Goal: Task Accomplishment & Management: Use online tool/utility

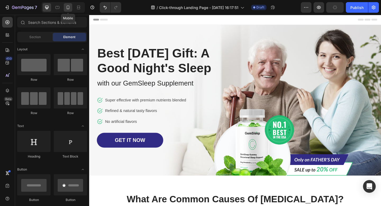
click at [69, 7] on icon at bounding box center [68, 8] width 3 height 4
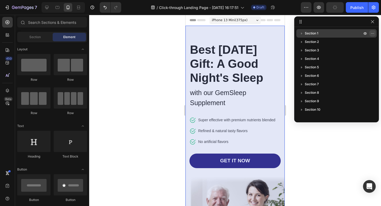
click at [374, 33] on icon "button" at bounding box center [373, 33] width 4 height 4
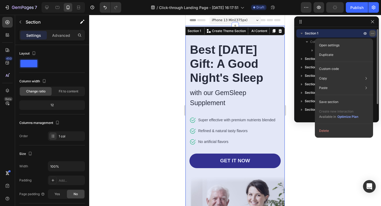
click at [374, 33] on icon "button" at bounding box center [373, 33] width 4 height 4
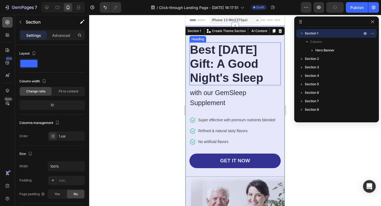
click at [8, 22] on icon at bounding box center [7, 22] width 2 height 2
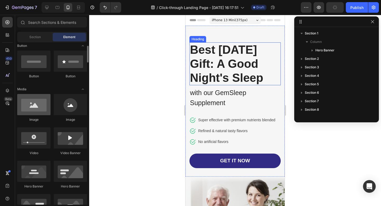
scroll to position [147, 0]
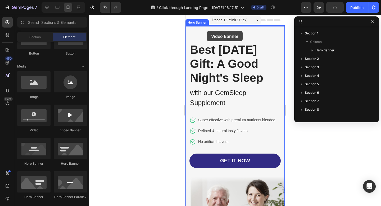
drag, startPoint x: 259, startPoint y: 133, endPoint x: 207, endPoint y: 31, distance: 114.7
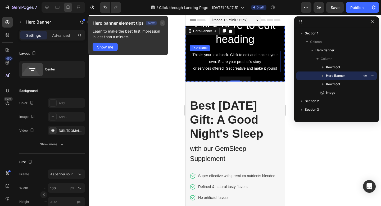
click at [163, 22] on icon "button" at bounding box center [163, 23] width 4 height 4
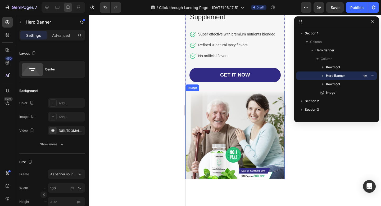
scroll to position [0, 0]
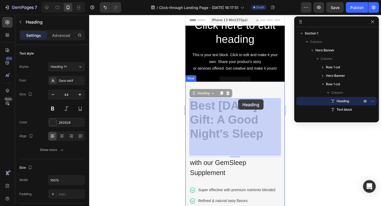
drag, startPoint x: 238, startPoint y: 104, endPoint x: 238, endPoint y: 99, distance: 5.0
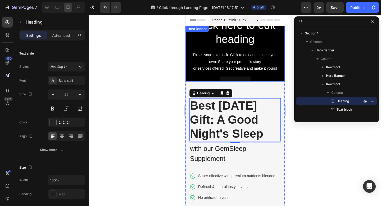
click at [281, 49] on div "Click here to edit heading Heading This is your text block. Click to edit and m…" at bounding box center [235, 54] width 99 height 80
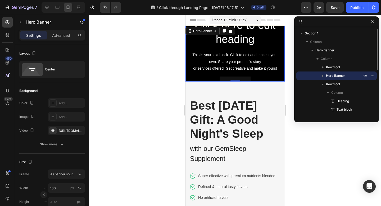
click at [346, 76] on p "Hero Banner" at bounding box center [344, 75] width 37 height 5
click at [374, 76] on icon "button" at bounding box center [374, 76] width 1 height 1
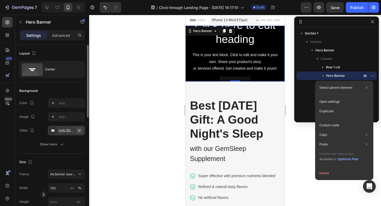
click at [80, 130] on icon "button" at bounding box center [79, 130] width 2 height 2
type input "Auto"
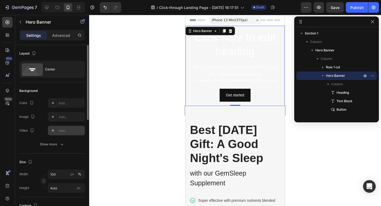
click at [70, 130] on div "Add..." at bounding box center [71, 130] width 25 height 5
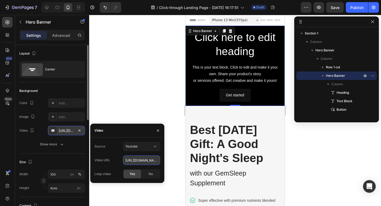
click at [139, 159] on input "https://youtu.be/KOxfzBp72uk" at bounding box center [141, 161] width 37 height 10
click at [127, 160] on input "https://youtu.be/KOxfzBp72uk" at bounding box center [141, 161] width 37 height 10
drag, startPoint x: 126, startPoint y: 161, endPoint x: 168, endPoint y: 160, distance: 42.1
click at [168, 0] on div "7 / Click-through Landing Page - Sep 27, 16:17:51 Draft Preview Save Publish 45…" at bounding box center [190, 0] width 381 height 0
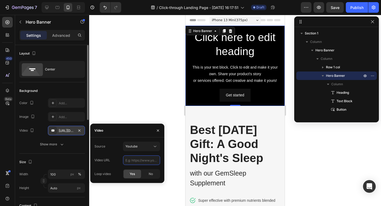
scroll to position [0, 0]
paste input "<iframe width="966" height="543" src="https://www.youtube.com/embed/gpsFFR-uAtg…"
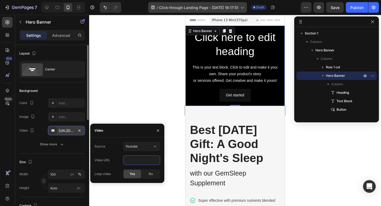
type input "<iframe width="966" height="543" src="https://www.youtube.com/embed/gpsFFR-uAtg…"
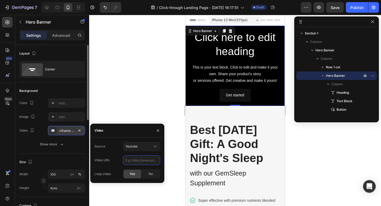
paste input "https://www.youtube.com/watch?v=gpsFFR-uAtg"
type input "https://www.youtube.com/watch?v=gpsFFR-uAtg"
click at [132, 174] on span "Yes" at bounding box center [132, 174] width 5 height 5
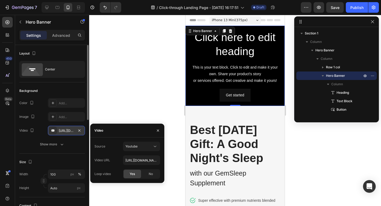
click at [132, 174] on span "Yes" at bounding box center [132, 174] width 5 height 5
click at [133, 172] on span "Yes" at bounding box center [132, 174] width 5 height 5
click at [157, 130] on icon "button" at bounding box center [158, 130] width 4 height 4
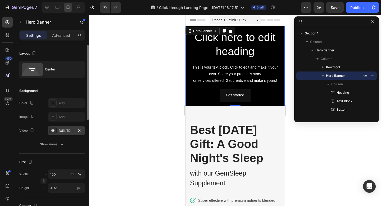
click at [282, 50] on div "Click here to edit heading Heading This is your text block. Click to edit and m…" at bounding box center [235, 66] width 99 height 80
click at [258, 20] on icon at bounding box center [257, 20] width 2 height 1
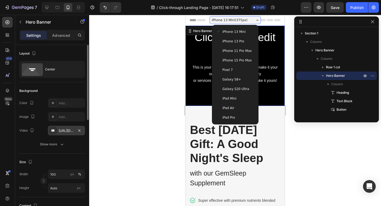
click at [239, 43] on span "iPhone 13 Pro" at bounding box center [234, 41] width 22 height 5
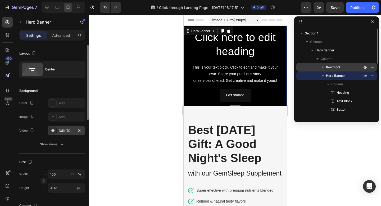
click at [341, 69] on p "Row 1 col" at bounding box center [344, 67] width 37 height 5
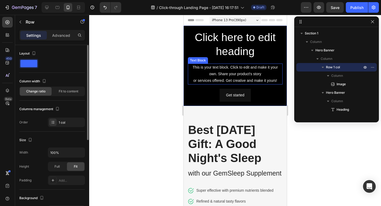
click at [254, 74] on div "This is your text block. Click to edit and make it your own. Share your product…" at bounding box center [235, 74] width 95 height 21
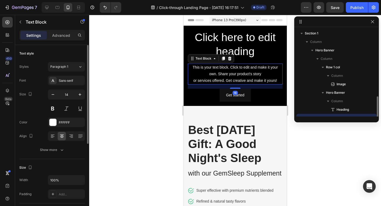
scroll to position [49, 0]
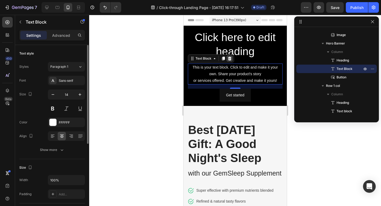
click at [230, 58] on icon at bounding box center [230, 58] width 4 height 4
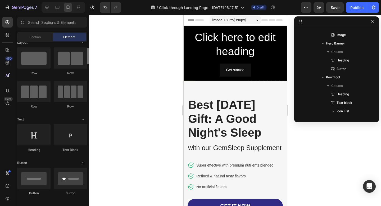
scroll to position [0, 0]
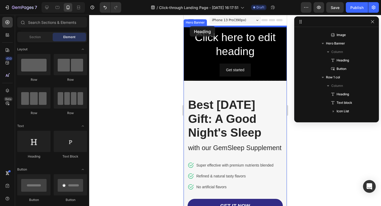
drag, startPoint x: 222, startPoint y: 160, endPoint x: 190, endPoint y: 26, distance: 137.4
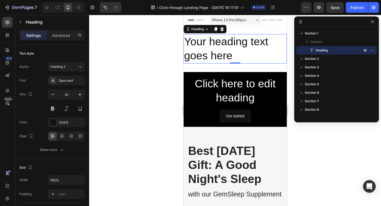
click at [233, 55] on h2 "Your heading text goes here" at bounding box center [235, 48] width 103 height 29
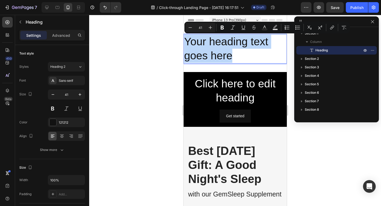
drag, startPoint x: 233, startPoint y: 55, endPoint x: 175, endPoint y: 41, distance: 59.8
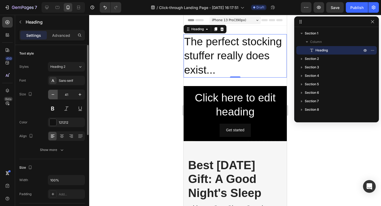
click at [54, 95] on icon "button" at bounding box center [52, 94] width 5 height 5
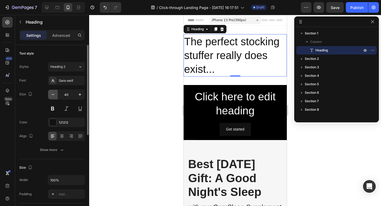
click at [54, 95] on icon "button" at bounding box center [52, 94] width 5 height 5
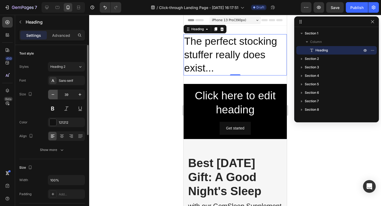
click at [54, 95] on icon "button" at bounding box center [52, 94] width 5 height 5
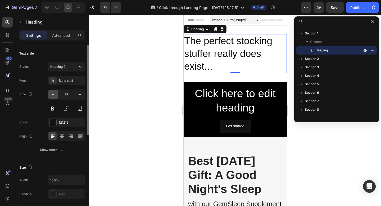
click at [54, 95] on icon "button" at bounding box center [52, 94] width 5 height 5
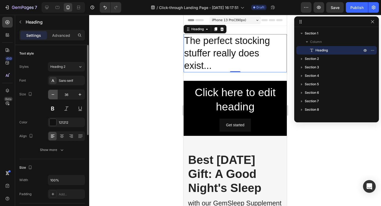
click at [54, 95] on icon "button" at bounding box center [52, 94] width 5 height 5
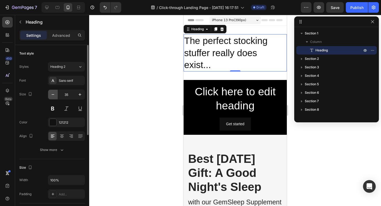
click at [54, 95] on icon "button" at bounding box center [52, 94] width 5 height 5
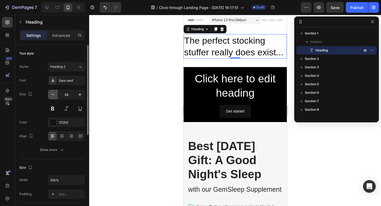
click at [54, 95] on icon "button" at bounding box center [52, 94] width 5 height 5
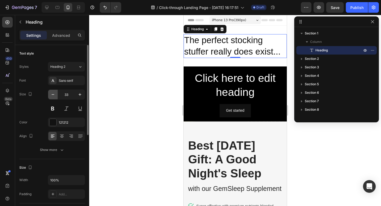
click at [54, 95] on icon "button" at bounding box center [52, 94] width 5 height 5
type input "32"
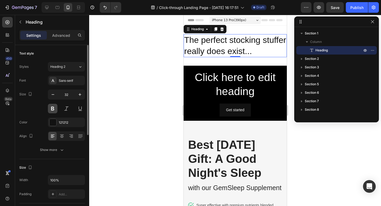
click at [53, 109] on button at bounding box center [53, 109] width 10 height 10
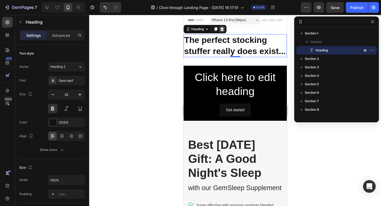
click at [223, 29] on icon at bounding box center [221, 29] width 3 height 4
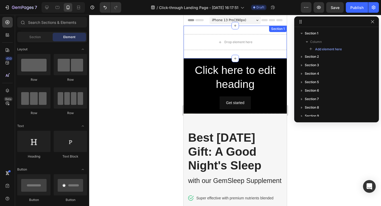
click at [257, 31] on div "Drop element here Section 1" at bounding box center [235, 42] width 103 height 33
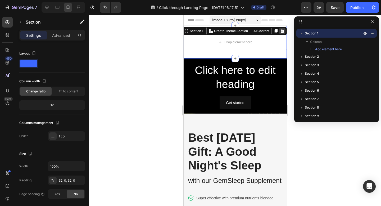
click at [281, 31] on icon at bounding box center [282, 31] width 3 height 4
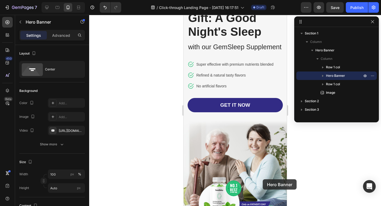
scroll to position [145, 0]
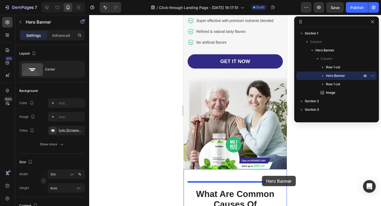
drag, startPoint x: 285, startPoint y: 55, endPoint x: 262, endPoint y: 176, distance: 122.7
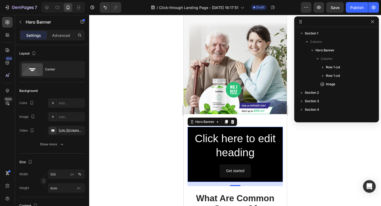
click at [279, 152] on div "Click here to edit heading Heading Get started Button" at bounding box center [235, 154] width 95 height 55
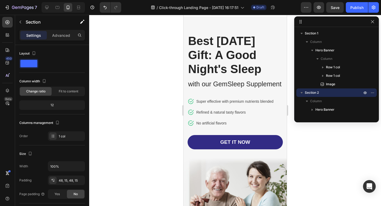
scroll to position [0, 0]
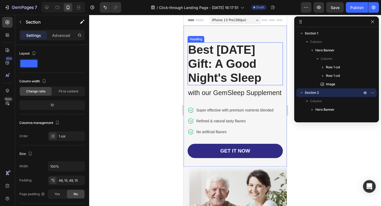
click at [253, 79] on p "Best Father's Day Gift: A Good Night's Sleep" at bounding box center [235, 64] width 94 height 42
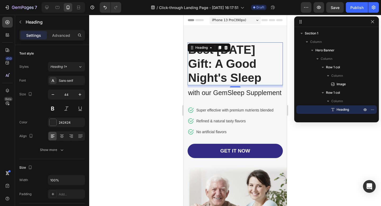
click at [208, 65] on p "Best Father's Day Gift: A Good Night's Sleep" at bounding box center [235, 64] width 94 height 42
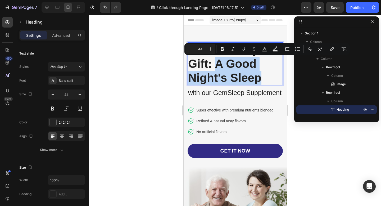
drag, startPoint x: 218, startPoint y: 63, endPoint x: 261, endPoint y: 78, distance: 46.0
click at [261, 78] on p "Best Holiday Gift: A Good Night's Sleep" at bounding box center [235, 64] width 94 height 42
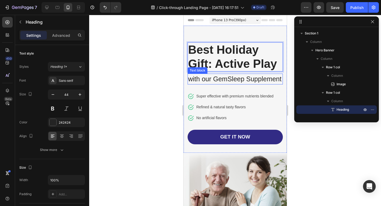
click at [264, 81] on p "with our GemSleep Supplement" at bounding box center [235, 79] width 94 height 10
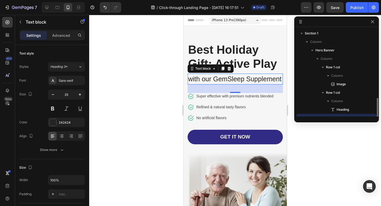
click at [264, 81] on p "with our GemSleep Supplement" at bounding box center [235, 79] width 94 height 10
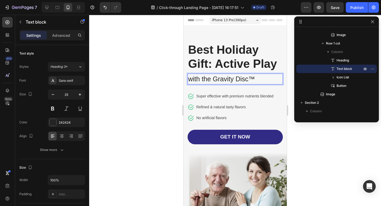
click at [292, 95] on div at bounding box center [235, 110] width 292 height 191
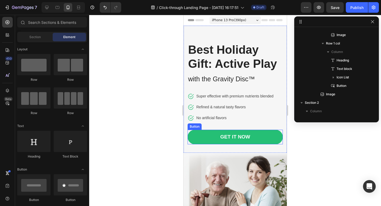
click at [266, 139] on link "GET IT NOW" at bounding box center [235, 137] width 95 height 15
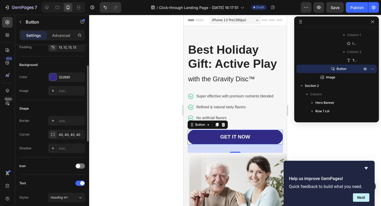
scroll to position [50, 0]
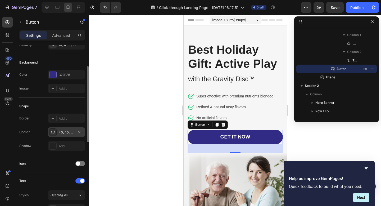
click at [62, 131] on div "40, 40, 40, 40" at bounding box center [66, 132] width 15 height 5
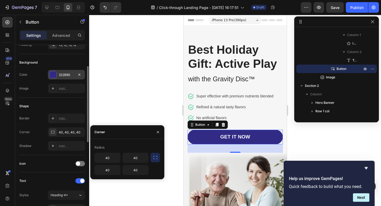
click at [53, 73] on div at bounding box center [53, 74] width 7 height 7
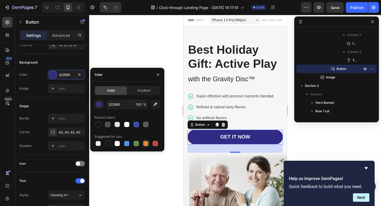
click at [145, 144] on div at bounding box center [145, 143] width 5 height 5
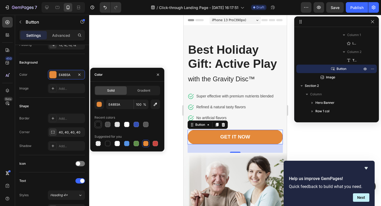
click at [97, 124] on div at bounding box center [98, 124] width 5 height 5
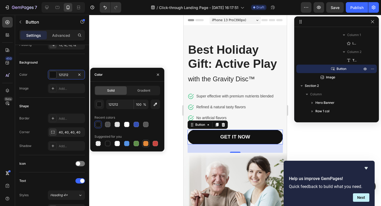
click at [146, 144] on div at bounding box center [145, 143] width 5 height 5
type input "E4893A"
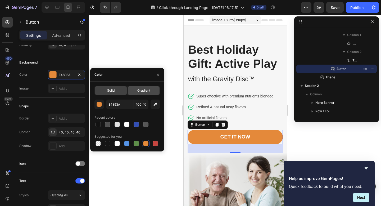
click at [140, 91] on span "Gradient" at bounding box center [143, 90] width 13 height 5
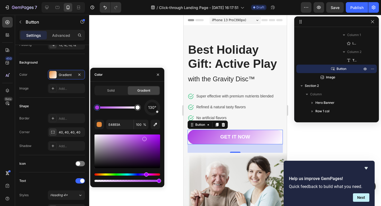
click at [146, 175] on div "Hue" at bounding box center [128, 175] width 66 height 2
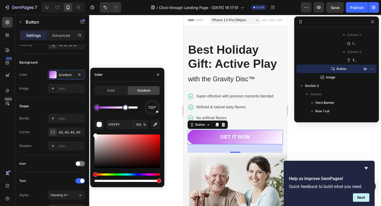
drag, startPoint x: 139, startPoint y: 108, endPoint x: 126, endPoint y: 109, distance: 13.5
click at [126, 109] on div at bounding box center [125, 107] width 4 height 4
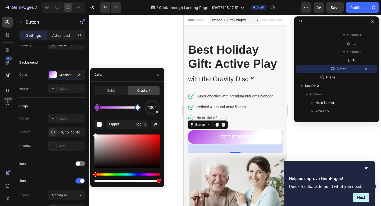
type input "AB39E3"
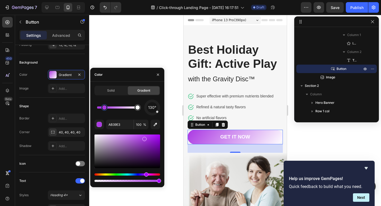
drag, startPoint x: 99, startPoint y: 107, endPoint x: 105, endPoint y: 107, distance: 6.9
click at [105, 107] on div at bounding box center [105, 107] width 4 height 4
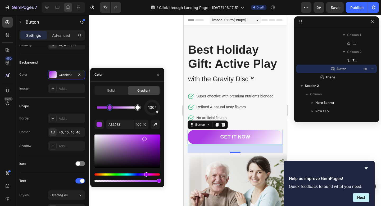
drag, startPoint x: 105, startPoint y: 107, endPoint x: 115, endPoint y: 107, distance: 9.3
click at [112, 107] on div at bounding box center [110, 107] width 4 height 4
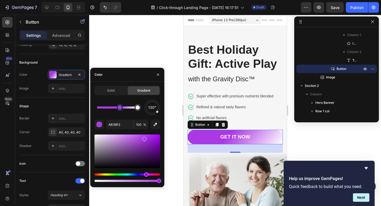
drag, startPoint x: 115, startPoint y: 107, endPoint x: 120, endPoint y: 107, distance: 5.6
click at [120, 107] on div at bounding box center [120, 107] width 4 height 4
drag, startPoint x: 120, startPoint y: 107, endPoint x: 91, endPoint y: 108, distance: 29.4
click at [91, 108] on div "Solid Gradient 130° AB39E3 100 %" at bounding box center [127, 134] width 74 height 97
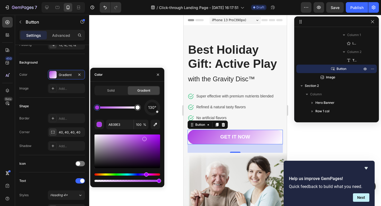
click at [160, 180] on div at bounding box center [159, 181] width 4 height 4
type input "99"
drag, startPoint x: 156, startPoint y: 110, endPoint x: 146, endPoint y: 109, distance: 9.3
click at [146, 109] on div "253°" at bounding box center [152, 108] width 16 height 16
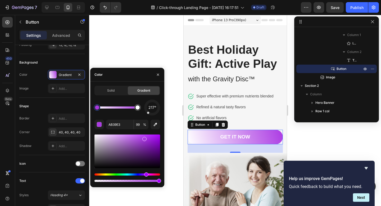
drag, startPoint x: 146, startPoint y: 109, endPoint x: 149, endPoint y: 112, distance: 4.1
click at [149, 112] on div at bounding box center [148, 112] width 3 height 3
click at [152, 112] on div "196°" at bounding box center [152, 108] width 16 height 16
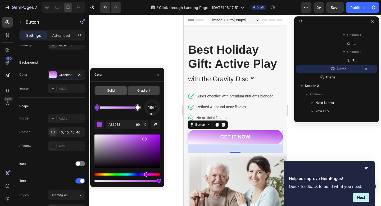
click at [115, 91] on div "Solid" at bounding box center [111, 90] width 32 height 8
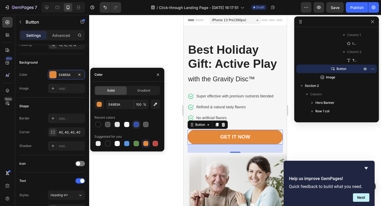
click at [139, 125] on div at bounding box center [136, 124] width 5 height 5
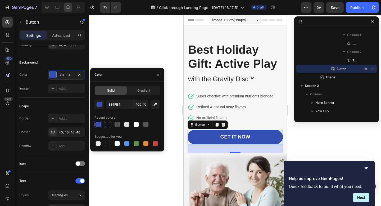
click at [108, 125] on div at bounding box center [107, 124] width 5 height 5
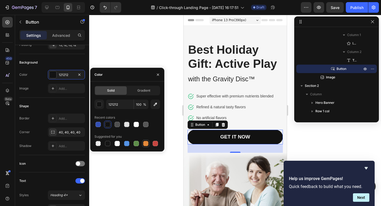
click at [146, 143] on div at bounding box center [145, 143] width 5 height 5
type input "E4893A"
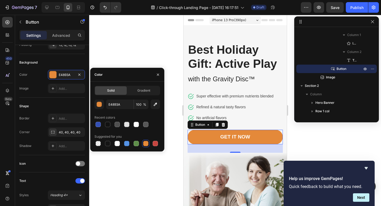
click at [172, 82] on div at bounding box center [235, 110] width 292 height 191
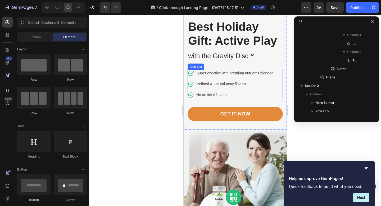
scroll to position [56, 0]
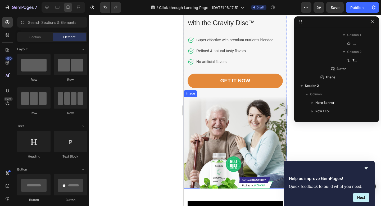
click at [264, 124] on img at bounding box center [235, 143] width 103 height 92
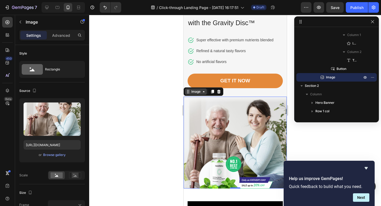
click at [200, 93] on div "Image" at bounding box center [195, 91] width 11 height 5
click at [199, 93] on div "Image" at bounding box center [195, 91] width 11 height 5
click at [48, 154] on div "Browse gallery" at bounding box center [54, 155] width 23 height 5
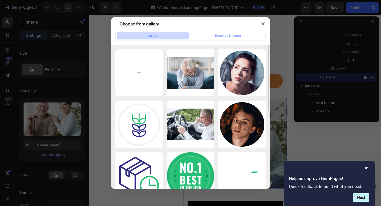
click at [138, 73] on input "file" at bounding box center [139, 72] width 47 height 47
type input "C:\fakepath\Kids playing catch in the backyard with a gravity disc.jpg"
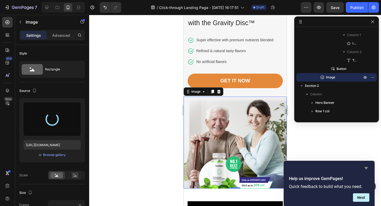
click at [367, 167] on icon "Hide survey" at bounding box center [366, 168] width 3 height 2
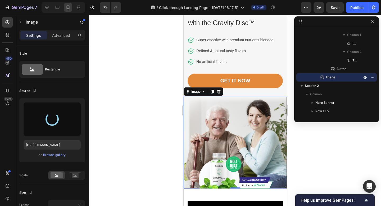
type input "https://cdn.shopify.com/s/files/1/0299/4565/9437/files/gempages_586337391552234…"
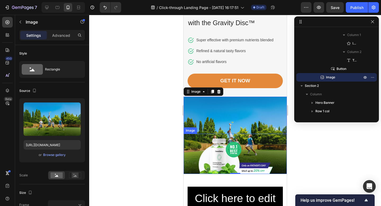
click at [218, 162] on img at bounding box center [236, 154] width 76 height 40
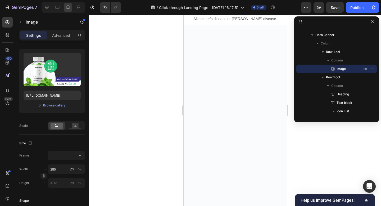
scroll to position [0, 0]
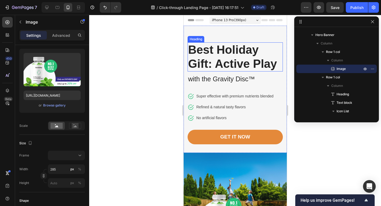
click at [272, 65] on h1 "Best Holiday Gift: Active Play" at bounding box center [235, 56] width 95 height 29
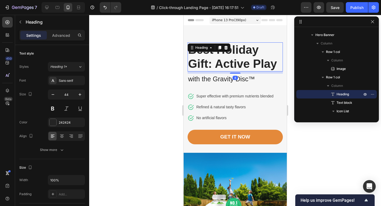
click at [276, 65] on h1 "Best Holiday Gift: Active Play" at bounding box center [235, 56] width 95 height 29
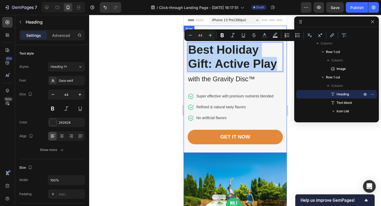
drag, startPoint x: 276, startPoint y: 65, endPoint x: 187, endPoint y: 47, distance: 90.8
click at [187, 47] on div "Best Holiday Gift: Active Play Heading 8 with the Gravity Disc™ Text block Icon…" at bounding box center [235, 89] width 103 height 127
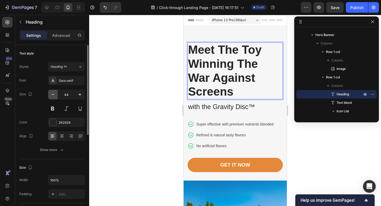
click at [52, 94] on icon "button" at bounding box center [53, 94] width 3 height 1
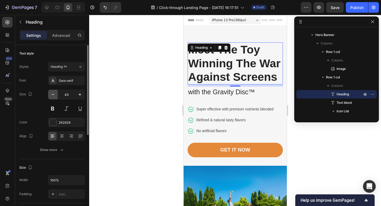
click at [52, 94] on icon "button" at bounding box center [53, 94] width 3 height 1
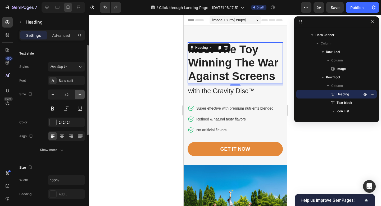
click at [80, 95] on icon "button" at bounding box center [80, 94] width 3 height 3
type input "43"
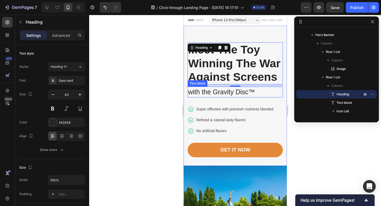
click at [210, 93] on p "with the Gravity Disc™" at bounding box center [235, 92] width 94 height 10
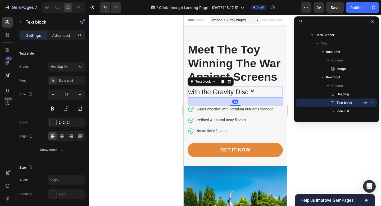
click at [212, 93] on p "with the Gravity Disc™" at bounding box center [235, 92] width 94 height 10
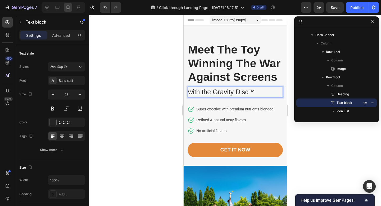
click at [213, 93] on p "with the Gravity Disc™" at bounding box center [235, 92] width 94 height 10
click at [305, 141] on div at bounding box center [235, 110] width 292 height 191
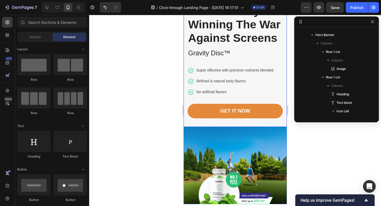
scroll to position [84, 0]
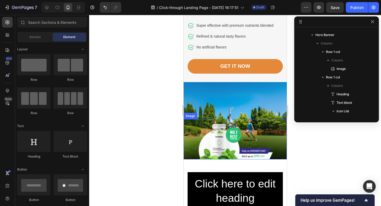
click at [231, 143] on img at bounding box center [236, 139] width 76 height 40
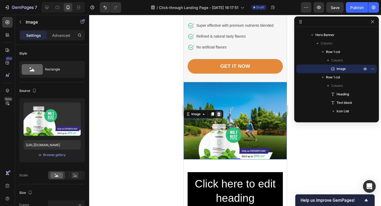
click at [219, 114] on icon at bounding box center [218, 114] width 3 height 4
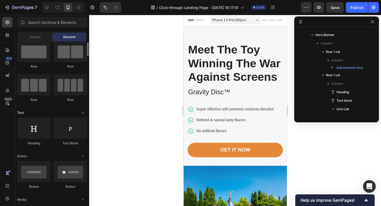
scroll to position [56, 0]
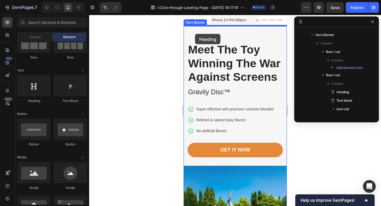
drag, startPoint x: 216, startPoint y: 103, endPoint x: 195, endPoint y: 34, distance: 72.1
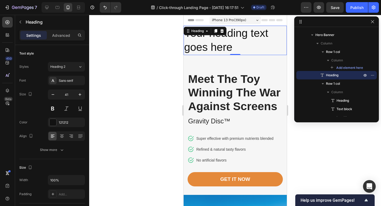
click at [236, 48] on h2 "Your heading text goes here" at bounding box center [235, 40] width 103 height 29
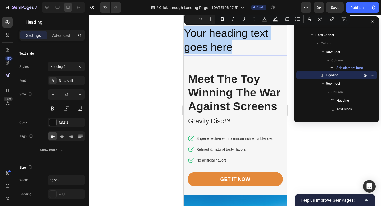
drag, startPoint x: 236, startPoint y: 48, endPoint x: 185, endPoint y: 38, distance: 51.5
click at [185, 38] on p "Your heading text goes here" at bounding box center [235, 40] width 102 height 28
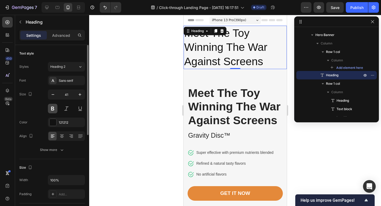
click at [52, 107] on button at bounding box center [53, 109] width 10 height 10
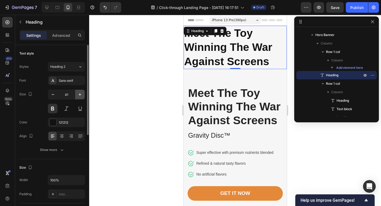
click at [79, 94] on icon "button" at bounding box center [79, 94] width 5 height 5
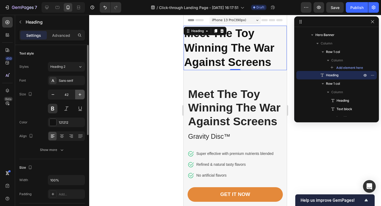
click at [79, 94] on icon "button" at bounding box center [79, 94] width 5 height 5
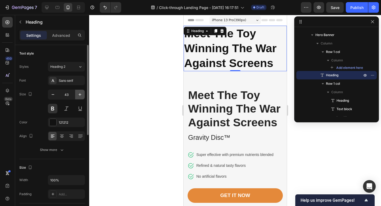
click at [79, 94] on icon "button" at bounding box center [79, 94] width 5 height 5
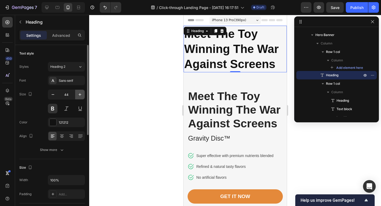
click at [79, 94] on icon "button" at bounding box center [79, 94] width 5 height 5
type input "45"
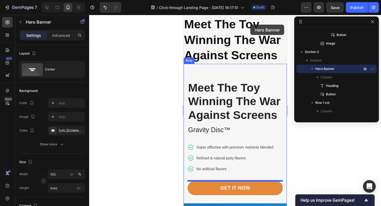
scroll to position [0, 0]
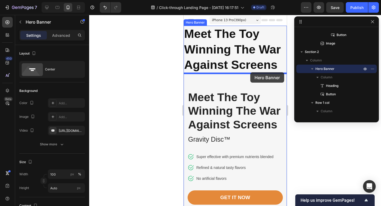
drag, startPoint x: 272, startPoint y: 170, endPoint x: 250, endPoint y: 73, distance: 100.3
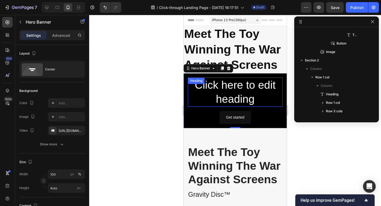
click at [250, 85] on h2 "Click here to edit heading" at bounding box center [235, 92] width 95 height 29
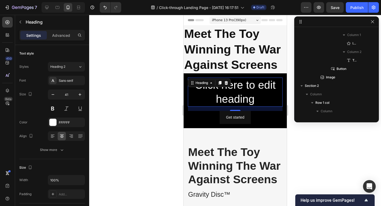
scroll to position [47, 0]
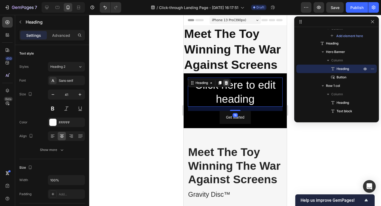
click at [228, 83] on icon at bounding box center [226, 83] width 4 height 4
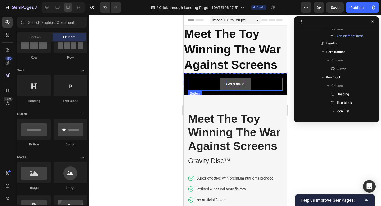
click at [234, 83] on div "Get started" at bounding box center [235, 84] width 18 height 7
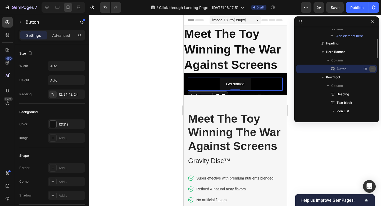
click at [373, 69] on icon "button" at bounding box center [373, 69] width 4 height 4
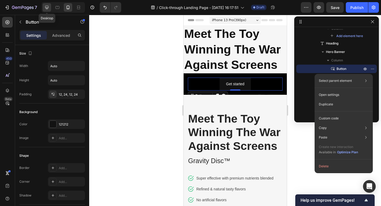
click at [48, 8] on icon at bounding box center [46, 7] width 5 height 5
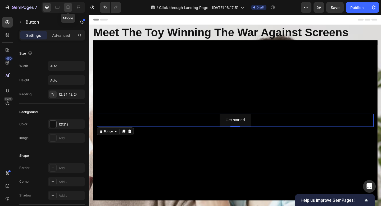
click at [67, 7] on icon at bounding box center [68, 8] width 3 height 4
type input "14"
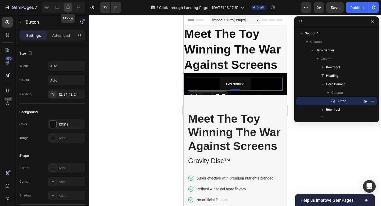
scroll to position [44, 0]
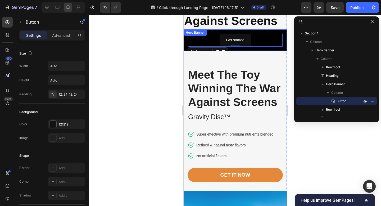
click at [267, 32] on div "Get started Button 0" at bounding box center [235, 39] width 103 height 21
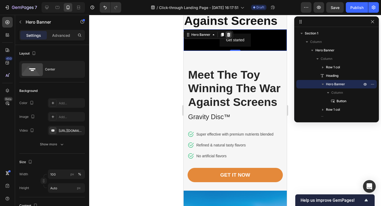
click at [229, 35] on icon at bounding box center [228, 35] width 3 height 4
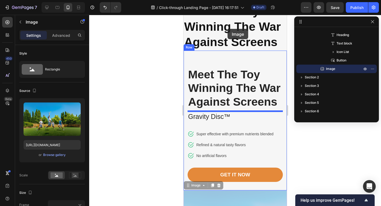
scroll to position [12, 0]
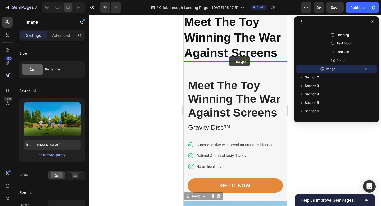
drag, startPoint x: 245, startPoint y: 122, endPoint x: 229, endPoint y: 56, distance: 67.6
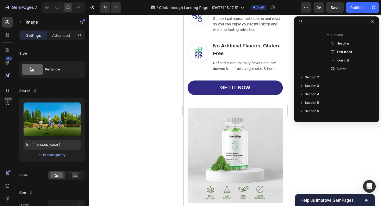
scroll to position [1173, 0]
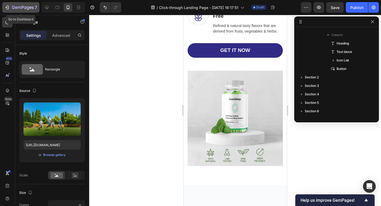
click at [7, 7] on icon "button" at bounding box center [7, 7] width 5 height 5
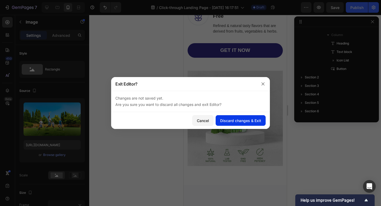
click at [234, 122] on div "Discard changes & Exit" at bounding box center [240, 121] width 41 height 6
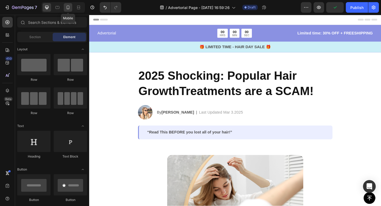
click at [68, 7] on icon at bounding box center [67, 7] width 5 height 5
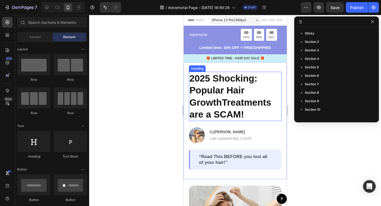
click at [244, 115] on h2 "2025 Shocking: Popular Hair GrowthTreatments are a SCAM!" at bounding box center [235, 96] width 93 height 49
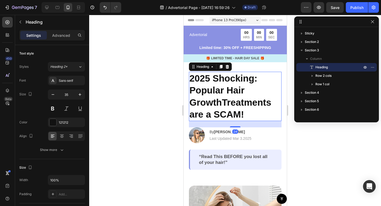
click at [244, 115] on h2 "2025 Shocking: Popular Hair GrowthTreatments are a SCAM!" at bounding box center [235, 96] width 93 height 49
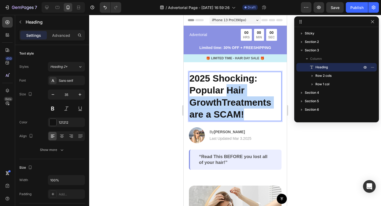
drag, startPoint x: 244, startPoint y: 115, endPoint x: 226, endPoint y: 95, distance: 27.2
click at [226, 95] on p "2025 Shocking: Popular Hair GrowthTreatments are a SCAM!" at bounding box center [235, 96] width 92 height 48
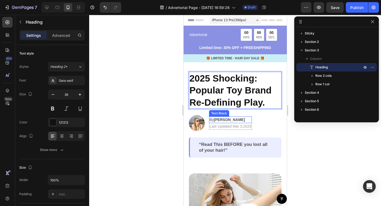
click at [222, 121] on strong "Jessica M." at bounding box center [229, 120] width 31 height 4
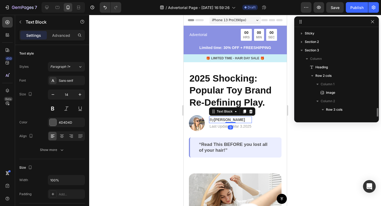
scroll to position [58, 0]
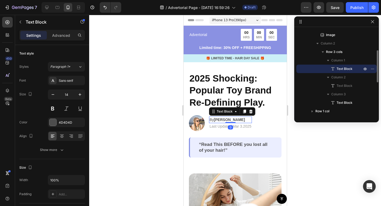
click at [222, 121] on strong "Jessica M." at bounding box center [229, 120] width 31 height 4
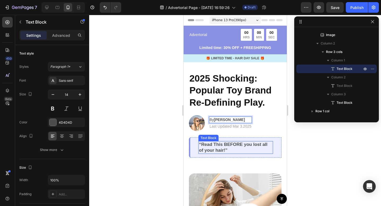
click at [227, 150] on p "“Read This BEFORE you lost all of your hair!”" at bounding box center [236, 148] width 74 height 12
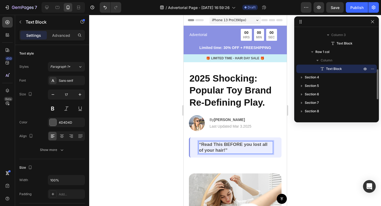
click at [227, 150] on p "“Read This BEFORE you lost all of your hair!”" at bounding box center [236, 148] width 74 height 12
click at [252, 144] on p "“Read This BEFORE you lost all of your hair!”" at bounding box center [236, 148] width 74 height 12
click at [224, 144] on p "“Read This BEFORE you lost all of your hair!”" at bounding box center [236, 148] width 74 height 12
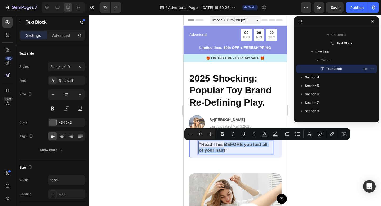
drag, startPoint x: 224, startPoint y: 144, endPoint x: 223, endPoint y: 151, distance: 7.5
click at [223, 151] on p "“Read This BEFORE you lost all of your hair!”" at bounding box center [236, 148] width 74 height 12
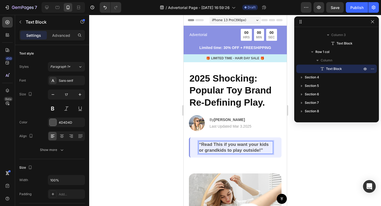
click at [319, 151] on div at bounding box center [235, 110] width 292 height 191
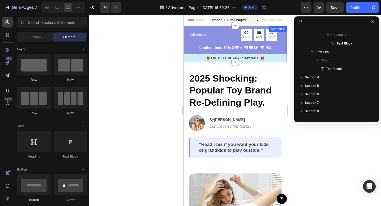
click at [187, 53] on div "Advertorial Text Block 00 HRS 00 MIN 00 SEC Countdown Timer Row Limited time: 3…" at bounding box center [235, 45] width 103 height 33
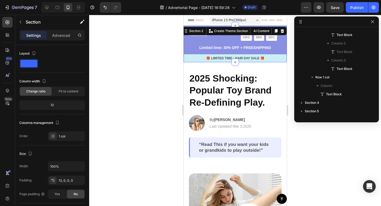
scroll to position [0, 0]
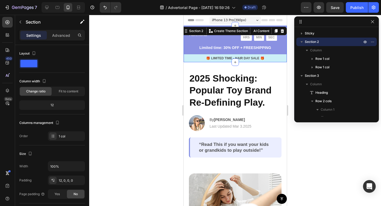
click at [300, 143] on div at bounding box center [235, 110] width 292 height 191
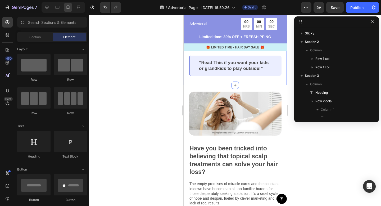
scroll to position [94, 0]
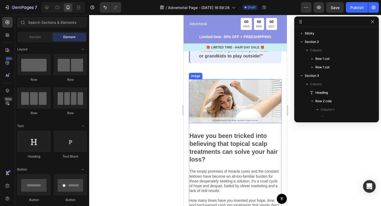
click at [242, 87] on img at bounding box center [235, 101] width 93 height 44
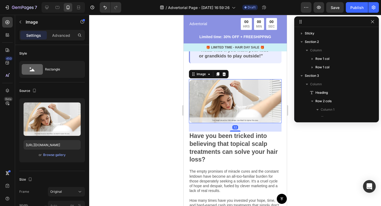
scroll to position [185, 0]
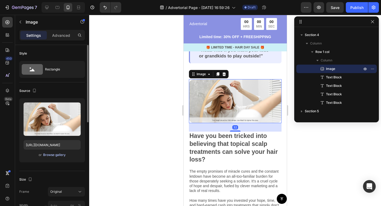
click at [50, 155] on div "Browse gallery" at bounding box center [54, 155] width 23 height 5
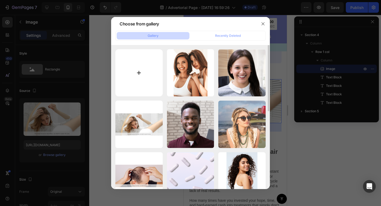
click at [137, 72] on input "file" at bounding box center [139, 72] width 47 height 47
type input "C:\fakepath\Untitled design.png"
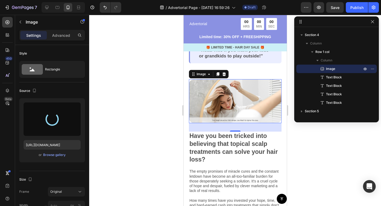
type input "https://cdn.shopify.com/s/files/1/0299/4565/9437/files/gempages_586337391552234…"
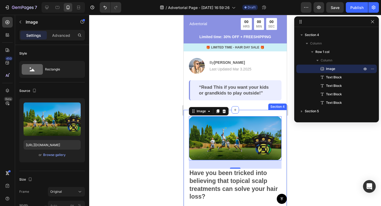
scroll to position [60, 0]
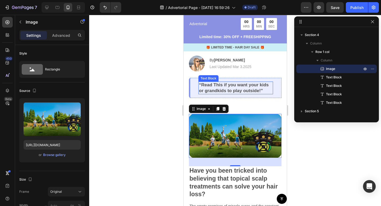
click at [258, 85] on p "“Read This if you want your kids or grandkids to play outside!”" at bounding box center [236, 88] width 74 height 12
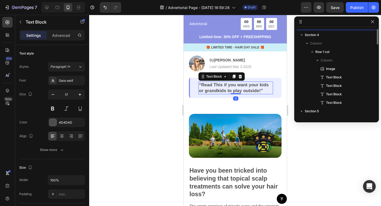
scroll to position [143, 0]
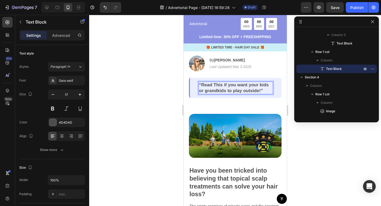
click at [258, 85] on p "“Read This if you want your kids or grandkids to play outside!”" at bounding box center [236, 88] width 74 height 12
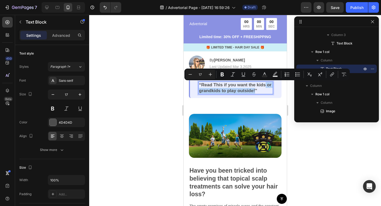
drag, startPoint x: 255, startPoint y: 91, endPoint x: 266, endPoint y: 86, distance: 11.8
click at [266, 86] on p "“Read This if you want the kids or grandkids to play outside!”" at bounding box center [236, 88] width 74 height 12
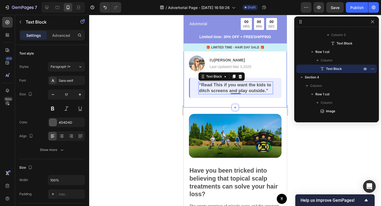
click at [303, 131] on div at bounding box center [235, 110] width 292 height 191
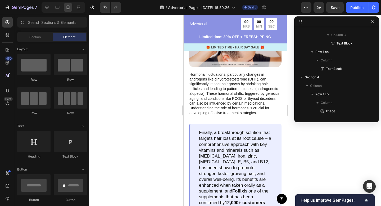
scroll to position [751, 0]
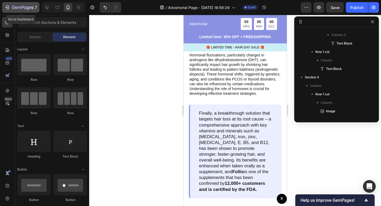
click at [8, 7] on icon "button" at bounding box center [7, 7] width 5 height 5
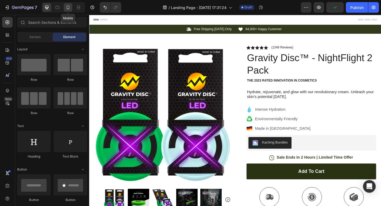
click at [69, 6] on icon at bounding box center [67, 7] width 5 height 5
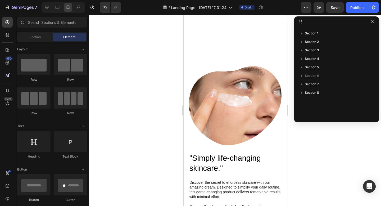
scroll to position [452, 0]
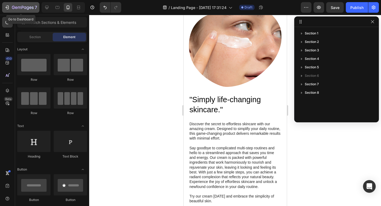
click at [8, 7] on icon "button" at bounding box center [7, 8] width 2 height 2
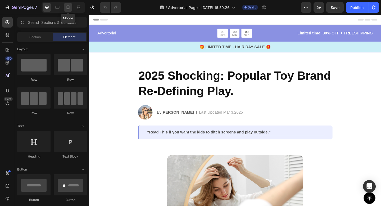
click at [69, 6] on icon at bounding box center [67, 7] width 5 height 5
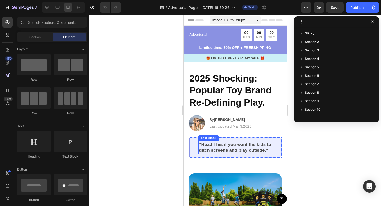
click at [219, 145] on p "“Read This if you want the kids to ditch screens and play outside.”" at bounding box center [236, 148] width 74 height 12
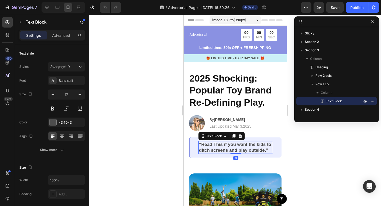
click at [219, 145] on p "“Read This if you want the kids to ditch screens and play outside.”" at bounding box center [236, 148] width 74 height 12
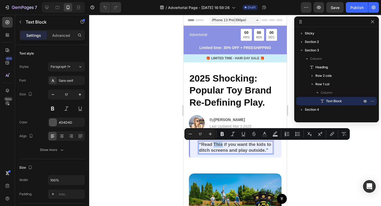
click at [216, 145] on p "“Read This if you want the kids to ditch screens and play outside.”" at bounding box center [236, 148] width 74 height 12
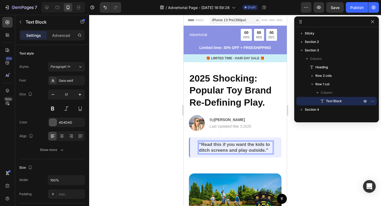
click at [221, 145] on p "“Read this if you want the kids to ditch screens and play outside.”" at bounding box center [236, 148] width 74 height 12
click at [296, 147] on div at bounding box center [235, 110] width 292 height 191
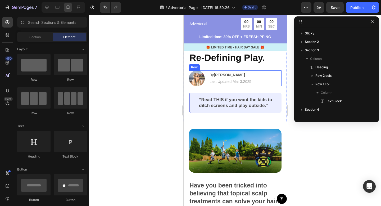
scroll to position [79, 0]
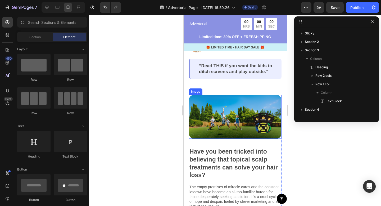
click at [250, 108] on img at bounding box center [235, 117] width 93 height 44
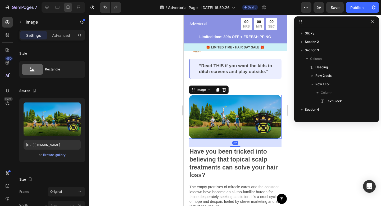
scroll to position [75, 0]
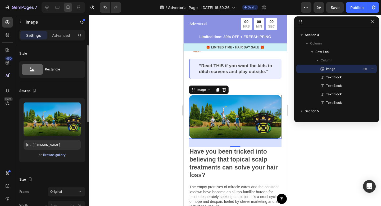
click at [51, 156] on div "Browse gallery" at bounding box center [54, 155] width 23 height 5
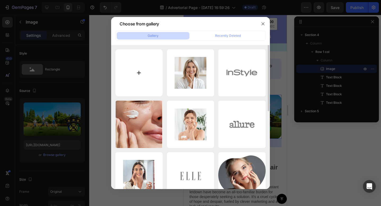
click at [139, 72] on input "file" at bounding box center [139, 72] width 47 height 47
type input "C:\fakepath\1.png"
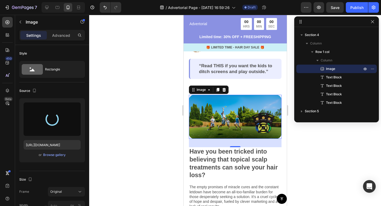
type input "https://cdn.shopify.com/s/files/1/0299/4565/9437/files/gempages_586337391552234…"
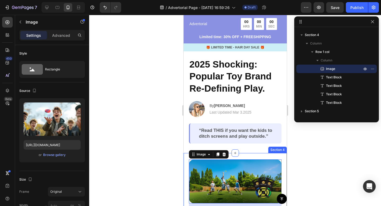
scroll to position [0, 0]
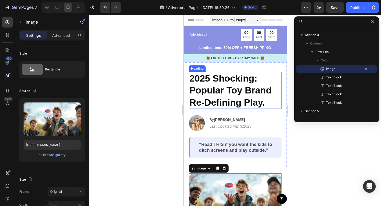
click at [271, 90] on h2 "2025 Shocking: Popular Toy Brand Re-Defining Play." at bounding box center [235, 90] width 93 height 37
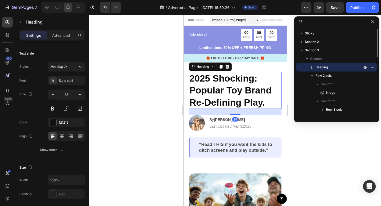
click at [271, 90] on h2 "2025 Shocking: Popular Toy Brand Re-Defining Play." at bounding box center [235, 90] width 93 height 37
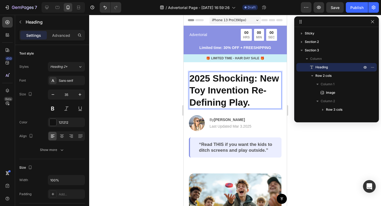
click at [191, 90] on p "2025 Shocking: New Toy Invention Re-Defining Play." at bounding box center [235, 90] width 92 height 36
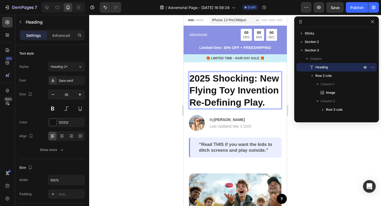
click at [317, 146] on div at bounding box center [235, 110] width 292 height 191
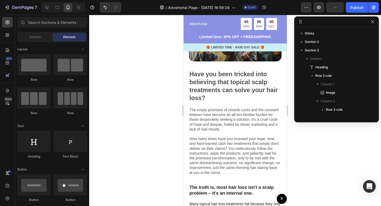
scroll to position [164, 0]
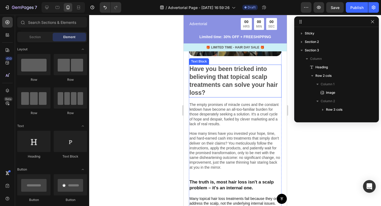
click at [230, 77] on p "Have you been tricked into believing that topical scalp treatments can solve yo…" at bounding box center [235, 81] width 92 height 32
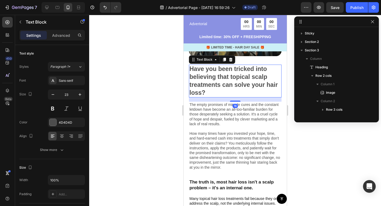
scroll to position [117, 0]
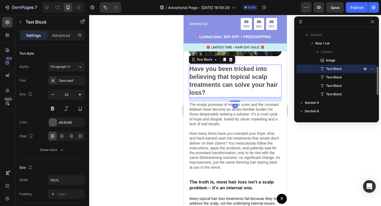
click at [230, 77] on p "Have you been tricked into believing that topical scalp treatments can solve yo…" at bounding box center [235, 81] width 92 height 32
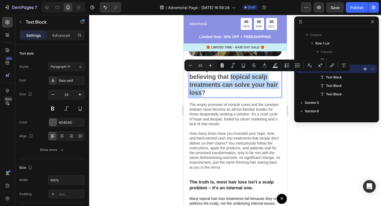
drag, startPoint x: 230, startPoint y: 77, endPoint x: 202, endPoint y: 93, distance: 32.9
click at [202, 93] on p "Have you been tricked into believing that topical scalp treatments can solve yo…" at bounding box center [235, 81] width 92 height 32
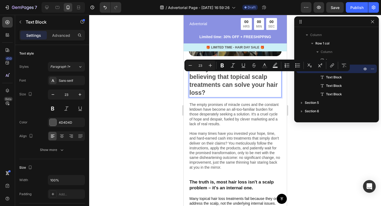
click at [311, 156] on div at bounding box center [235, 110] width 292 height 191
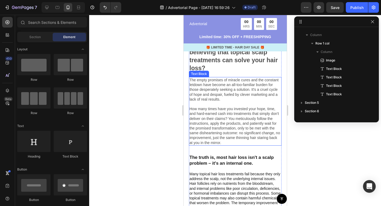
scroll to position [168, 0]
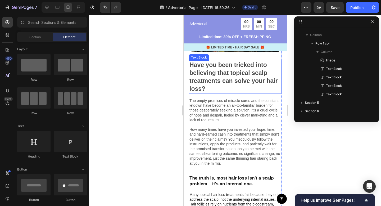
click at [210, 73] on p "Have you been tricked into believing that topical scalp treatments can solve yo…" at bounding box center [235, 77] width 92 height 32
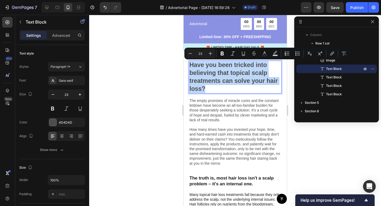
drag, startPoint x: 207, startPoint y: 88, endPoint x: 190, endPoint y: 67, distance: 26.0
click at [190, 67] on p "Have you been tricked into believing that topical scalp treatments can solve yo…" at bounding box center [235, 77] width 92 height 32
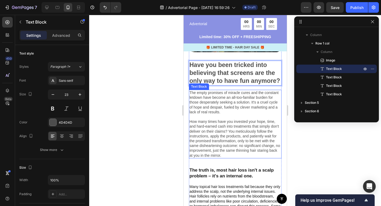
click at [222, 122] on p "The empty promises of miracle cures and the constant letdown have become an all…" at bounding box center [235, 124] width 92 height 68
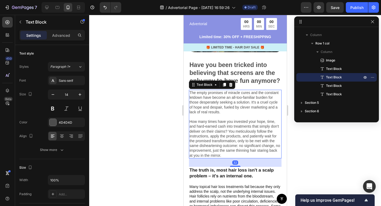
click at [228, 154] on p "The empty promises of miracle cures and the constant letdown have become an all…" at bounding box center [235, 124] width 92 height 68
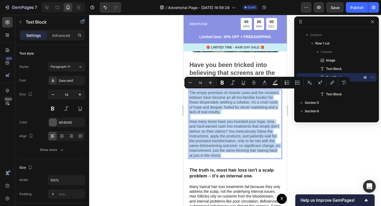
drag, startPoint x: 228, startPoint y: 154, endPoint x: 189, endPoint y: 94, distance: 71.2
click at [189, 94] on div "The empty promises of miracle cures and the constant letdown have become an all…" at bounding box center [235, 124] width 93 height 69
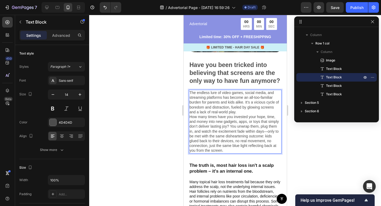
click at [245, 103] on p "The endless lure of video games, social media, and streaming platforms has beco…" at bounding box center [235, 102] width 92 height 24
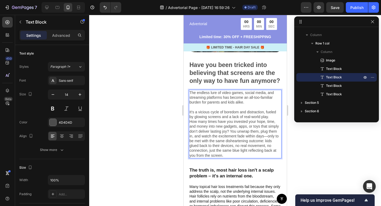
click at [231, 131] on p "How many times have you invested your hope, time, and money into new gadgets, a…" at bounding box center [235, 138] width 92 height 39
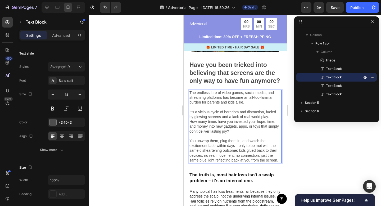
click at [246, 112] on p "It’s a vicious cycle of boredom and distraction, fueled by glowing screens and …" at bounding box center [235, 115] width 92 height 10
click at [241, 113] on p "It’s a vicious cycle of sedentariness and distraction, fueled by glowing screen…" at bounding box center [235, 115] width 92 height 10
click at [247, 112] on p "It’s a vicious cycle of sedentariness and distraction, fueled by glowing screen…" at bounding box center [235, 115] width 92 height 10
click at [254, 113] on p "It’s a vicious cycle of sedentariness and distraction, fueled by glowing screen…" at bounding box center [235, 115] width 92 height 10
click at [247, 113] on p "It’s a vicious cycle of sedentariness and distraction, fueled by glowing screen…" at bounding box center [235, 115] width 92 height 10
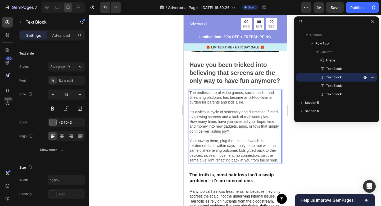
click at [225, 112] on p "It’s a vicious cycle of sedentary and distraction, fueled by glowing screens an…" at bounding box center [235, 115] width 92 height 10
click at [276, 112] on p "It’s a vicious cycle of being sedentary and distraction, fueled by glowing scre…" at bounding box center [235, 115] width 92 height 10
click at [259, 113] on p "It’s a vicious cycle of being sedentary and distraction, fueled by glowing scre…" at bounding box center [235, 115] width 92 height 10
click at [189, 112] on p "It’s a vicious cycle of distraction, fueled by glowing screens and a lack of re…" at bounding box center [235, 115] width 92 height 10
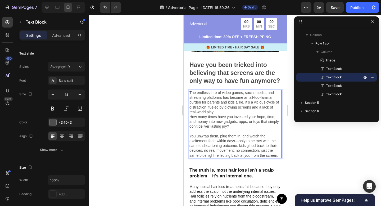
click at [216, 112] on p "The endless lure of video games, social media, and streaming platforms has beco…" at bounding box center [235, 102] width 92 height 24
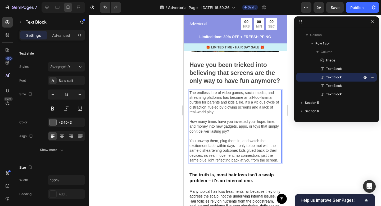
click at [190, 142] on p "You unwrap them, plug them in, and watch the excitement fade within days—only t…" at bounding box center [235, 151] width 92 height 24
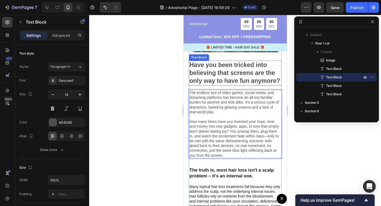
click at [279, 80] on p "Have you been tricked into believing that screens are the only way to have fun …" at bounding box center [235, 73] width 92 height 24
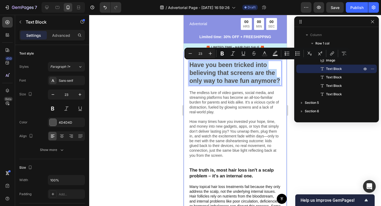
drag, startPoint x: 279, startPoint y: 81, endPoint x: 188, endPoint y: 67, distance: 92.2
click at [188, 67] on div "Image Have you been tricked into believing that screens are the only way to hav…" at bounding box center [235, 113] width 103 height 229
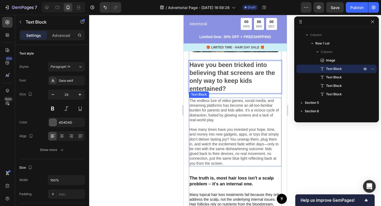
click at [218, 144] on p "How many times have you invested your hope, time, and money into new gadgets, a…" at bounding box center [235, 146] width 92 height 39
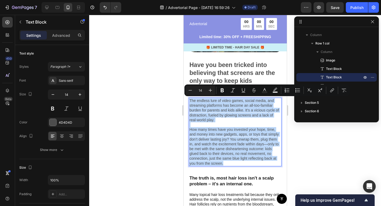
drag, startPoint x: 225, startPoint y: 163, endPoint x: 183, endPoint y: 103, distance: 73.9
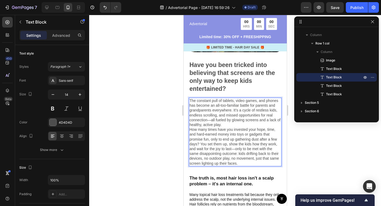
click at [225, 126] on p "The constant pull of tablets, video games, and phones has become an all-too-fam…" at bounding box center [235, 112] width 92 height 29
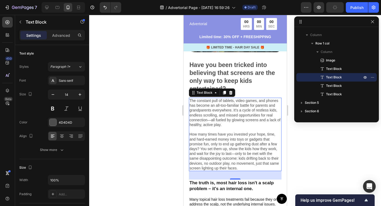
click at [305, 154] on div at bounding box center [235, 110] width 292 height 191
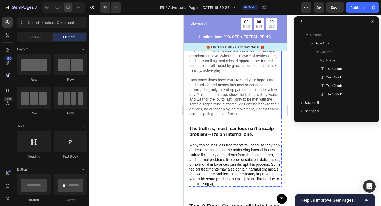
scroll to position [247, 0]
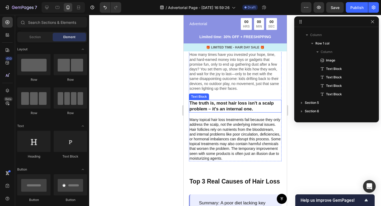
click at [255, 109] on p "The truth is, most hair loss isn't a scalp problem – it's an internal one." at bounding box center [235, 106] width 92 height 12
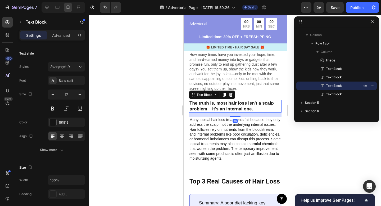
click at [255, 109] on p "The truth is, most hair loss isn't a scalp problem – it's an internal one." at bounding box center [235, 106] width 92 height 12
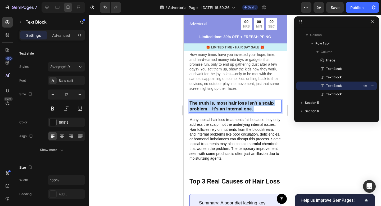
drag, startPoint x: 255, startPoint y: 109, endPoint x: 208, endPoint y: 105, distance: 46.3
click at [208, 105] on p "The truth is, most hair loss isn't a scalp problem – it's an internal one." at bounding box center [235, 106] width 92 height 12
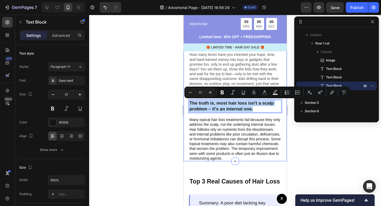
drag, startPoint x: 255, startPoint y: 109, endPoint x: 185, endPoint y: 104, distance: 70.4
click at [185, 104] on div "Image Have you been tricked into believing that screens are the only way to kee…" at bounding box center [235, 41] width 103 height 242
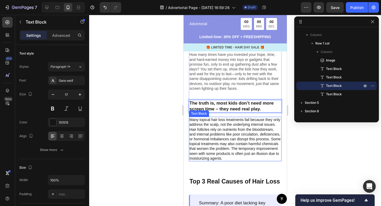
click at [236, 149] on p "Many topical hair loss treatments fail because they only address the scalp, not…" at bounding box center [235, 138] width 92 height 43
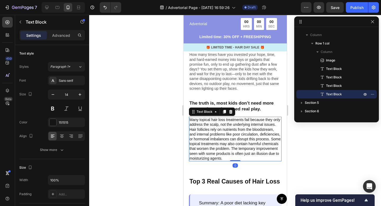
click at [226, 159] on p "Many topical hair loss treatments fail because they only address the scalp, not…" at bounding box center [235, 138] width 92 height 43
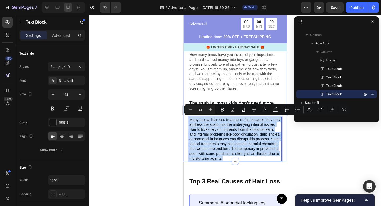
drag, startPoint x: 226, startPoint y: 159, endPoint x: 188, endPoint y: 119, distance: 54.9
click at [188, 119] on div "Image Have you been tricked into believing that screens are the only way to kee…" at bounding box center [235, 41] width 103 height 242
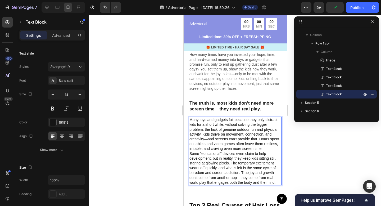
click at [259, 139] on p "Many toys and gadgets fail because they only distract kids for a short while, w…" at bounding box center [235, 134] width 92 height 34
click at [265, 148] on p "Many toys and gadgets fail because they only distract kids for a short while, w…" at bounding box center [235, 134] width 92 height 34
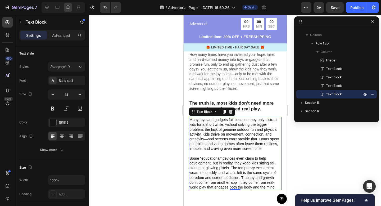
click at [304, 148] on div at bounding box center [235, 110] width 292 height 191
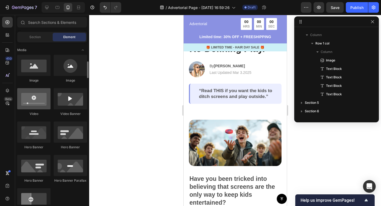
scroll to position [153, 0]
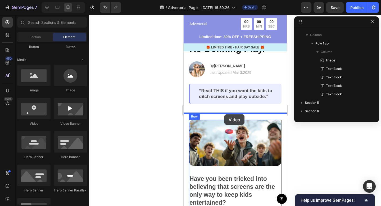
drag, startPoint x: 226, startPoint y: 125, endPoint x: 224, endPoint y: 114, distance: 11.0
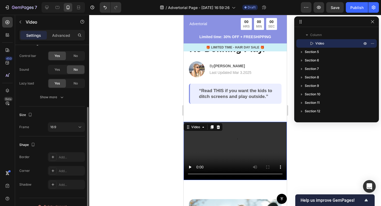
scroll to position [76, 0]
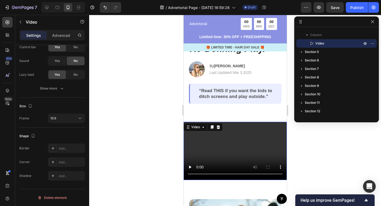
click at [251, 135] on video at bounding box center [235, 151] width 103 height 58
click at [197, 128] on div "Video" at bounding box center [195, 127] width 11 height 5
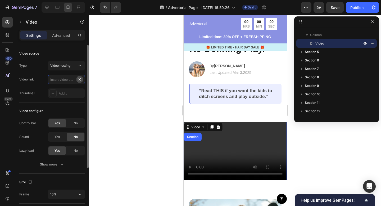
scroll to position [0, 0]
paste input "https://www.youtube.com/watch?v=gpsFFR-uAtg"
type input "https://www.youtube.com/watch?v=gpsFFR-uAtg"
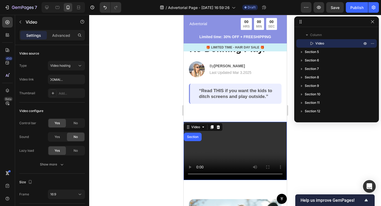
click at [134, 90] on div at bounding box center [235, 110] width 292 height 191
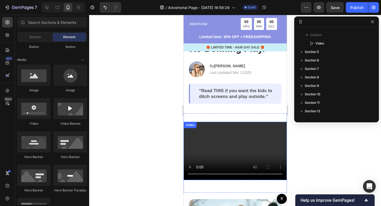
click at [211, 140] on video at bounding box center [235, 151] width 103 height 58
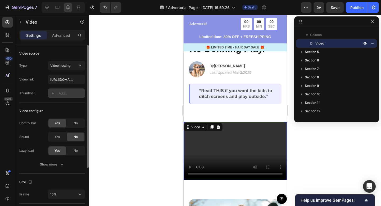
click at [54, 94] on icon at bounding box center [53, 93] width 4 height 4
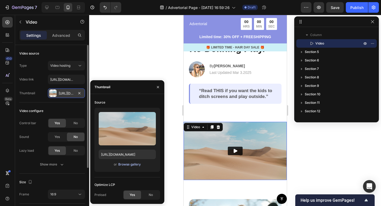
click at [123, 164] on div "Browse gallery" at bounding box center [129, 164] width 23 height 5
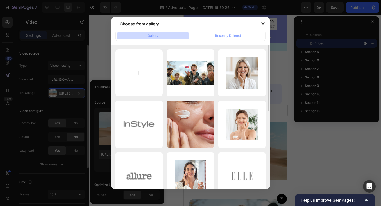
click at [140, 74] on input "file" at bounding box center [139, 72] width 47 height 47
type input "C:\fakepath\Untitled design (1).png"
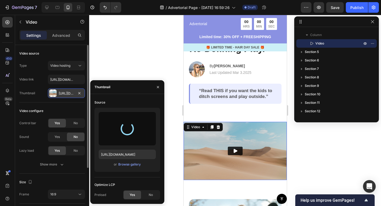
type input "https://cdn.shopify.com/s/files/1/0299/4565/9437/files/gempages_586337391552234…"
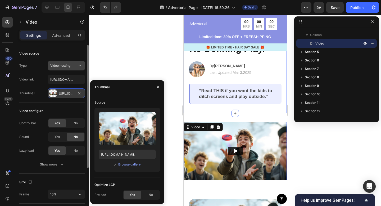
click at [78, 65] on icon at bounding box center [79, 65] width 5 height 5
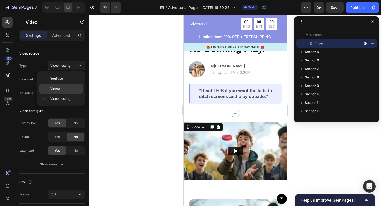
click at [62, 86] on p "Vimeo" at bounding box center [65, 88] width 30 height 5
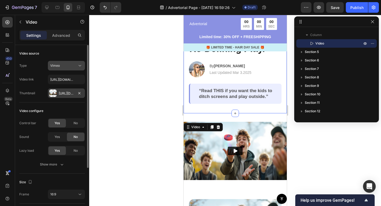
click at [79, 66] on icon at bounding box center [79, 65] width 5 height 5
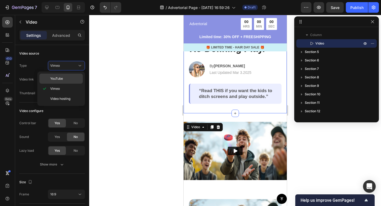
click at [67, 77] on p "YouTube" at bounding box center [65, 78] width 30 height 5
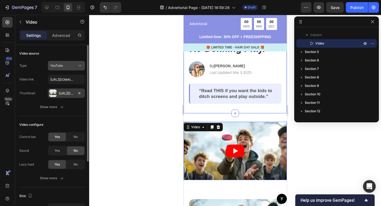
click at [77, 65] on icon at bounding box center [79, 65] width 5 height 5
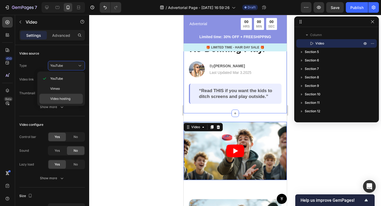
click at [68, 98] on span "Video hosting" at bounding box center [60, 98] width 20 height 5
type input "https://www.youtube.com/watch?v=gpsFFR-uAtg"
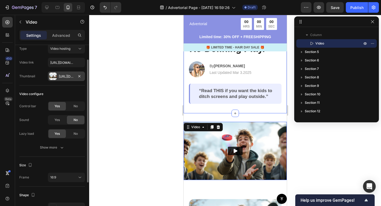
scroll to position [19, 0]
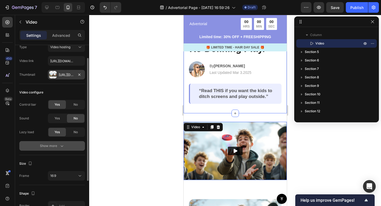
click at [61, 147] on icon "button" at bounding box center [61, 145] width 5 height 5
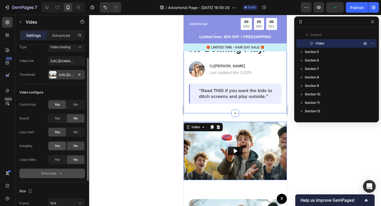
click at [58, 147] on span "Yes" at bounding box center [57, 146] width 5 height 5
click at [58, 119] on span "Yes" at bounding box center [57, 118] width 5 height 5
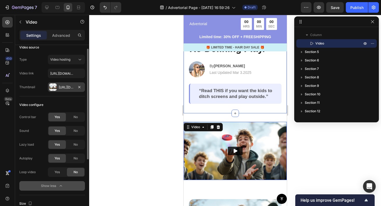
scroll to position [0, 0]
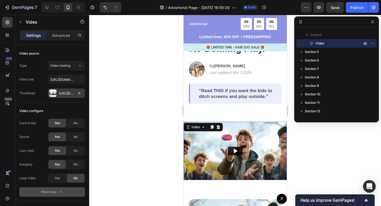
click at [236, 152] on icon "Play" at bounding box center [235, 150] width 5 height 5
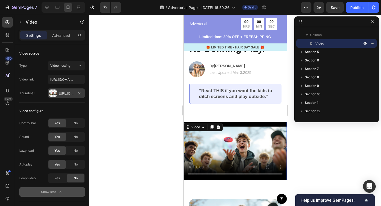
click at [229, 155] on video at bounding box center [235, 151] width 103 height 58
click at [21, 21] on icon "button" at bounding box center [20, 22] width 4 height 4
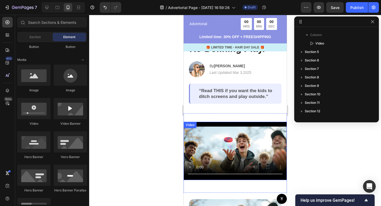
click at [266, 149] on video at bounding box center [235, 151] width 103 height 58
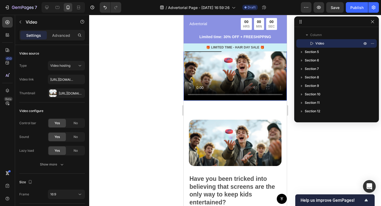
scroll to position [166, 0]
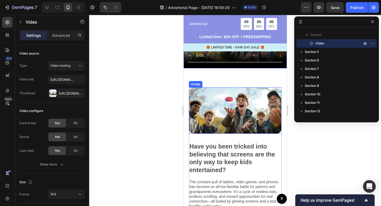
click at [259, 124] on img at bounding box center [235, 110] width 93 height 46
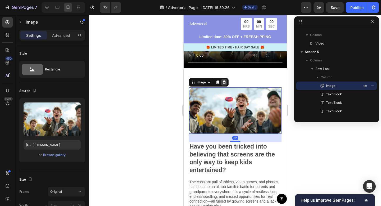
click at [224, 82] on icon at bounding box center [224, 83] width 3 height 4
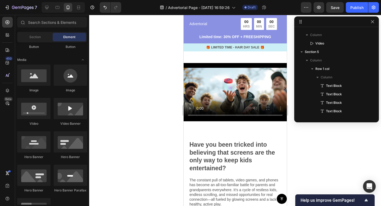
scroll to position [113, 0]
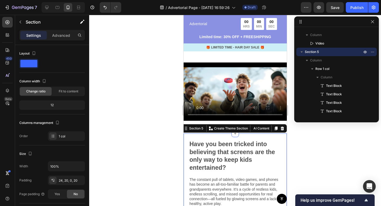
click at [299, 148] on div at bounding box center [235, 110] width 292 height 191
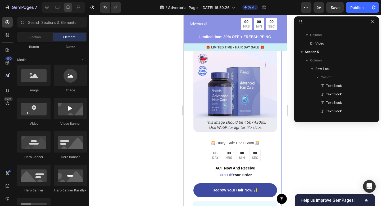
scroll to position [953, 0]
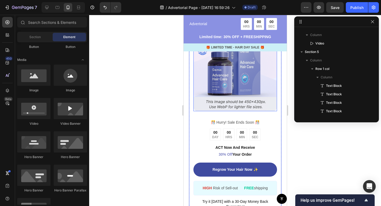
click at [267, 110] on img at bounding box center [235, 70] width 84 height 84
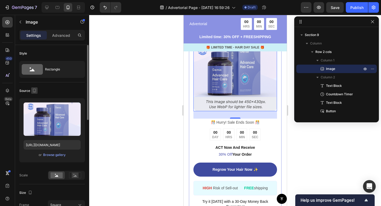
click at [33, 91] on icon "button" at bounding box center [34, 90] width 5 height 5
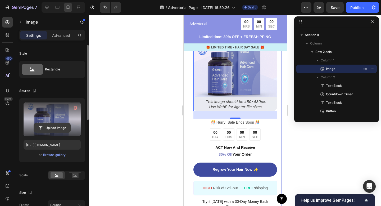
click at [50, 129] on input "file" at bounding box center [52, 127] width 37 height 9
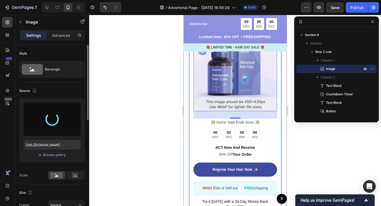
type input "https://cdn.shopify.com/s/files/1/0299/4565/9437/files/gempages_586337391552234…"
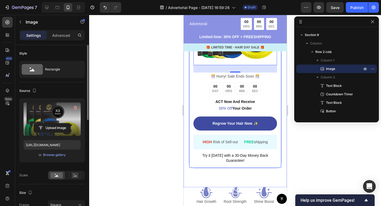
scroll to position [1040, 0]
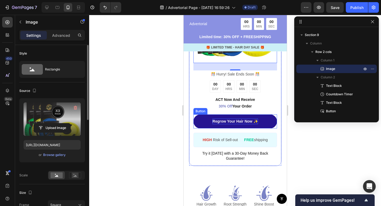
click at [247, 120] on p "Regrow Your Hair Now ✨" at bounding box center [234, 122] width 45 height 6
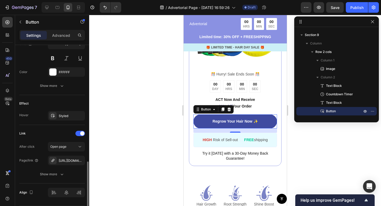
scroll to position [245, 0]
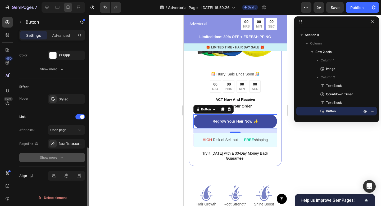
click at [62, 157] on icon "button" at bounding box center [61, 157] width 5 height 5
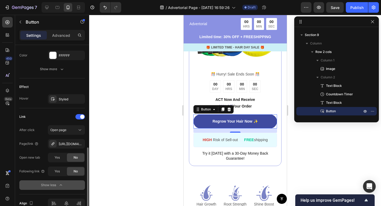
scroll to position [273, 0]
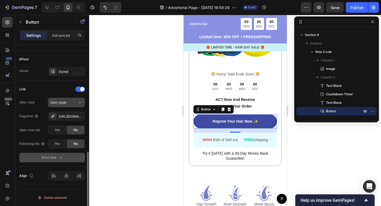
click at [79, 103] on icon at bounding box center [79, 102] width 5 height 5
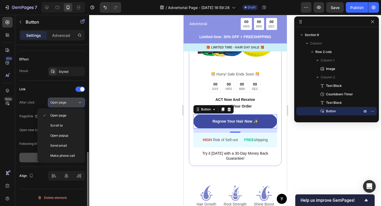
click at [80, 103] on icon at bounding box center [80, 102] width 3 height 1
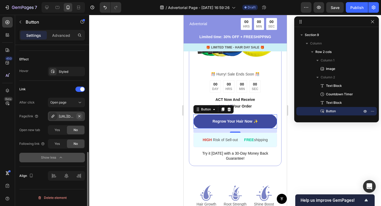
click at [79, 116] on icon "button" at bounding box center [79, 116] width 4 height 4
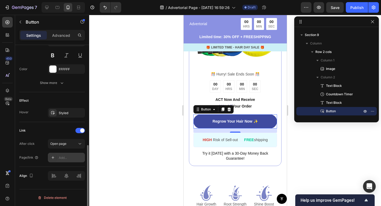
scroll to position [231, 0]
click at [64, 156] on div "Add..." at bounding box center [71, 158] width 25 height 5
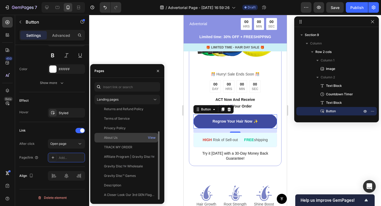
scroll to position [0, 0]
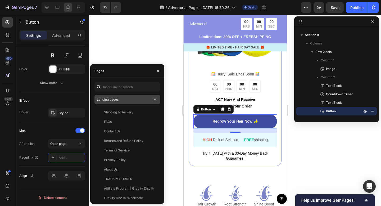
click at [138, 101] on div "Landing pages" at bounding box center [125, 99] width 56 height 5
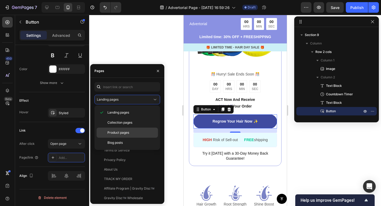
click at [124, 134] on span "Product pages" at bounding box center [119, 132] width 22 height 5
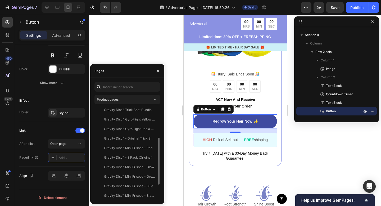
scroll to position [70, 0]
click at [132, 158] on div "Gravity Disc™ - 3 Pack (Original)" at bounding box center [128, 156] width 48 height 5
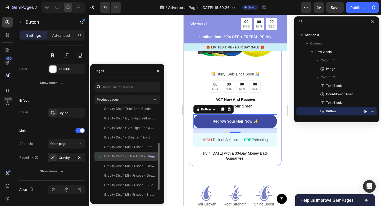
click at [152, 157] on div "View" at bounding box center [152, 156] width 8 height 5
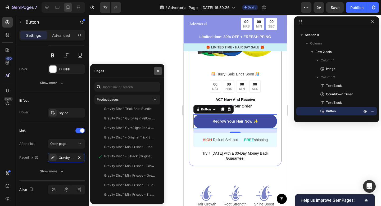
click at [159, 71] on icon "button" at bounding box center [158, 71] width 4 height 4
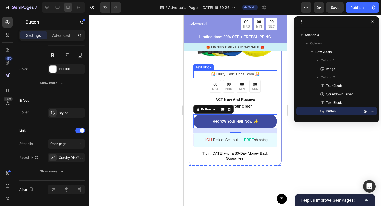
scroll to position [960, 0]
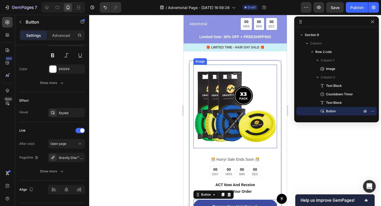
click at [223, 82] on img at bounding box center [235, 107] width 84 height 84
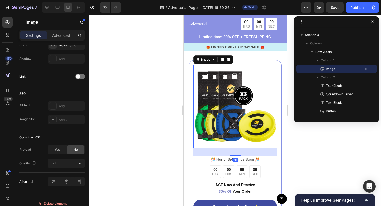
scroll to position [0, 0]
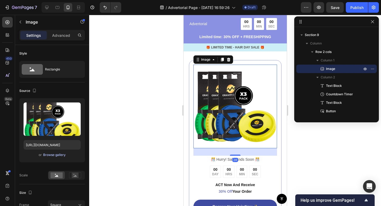
click at [51, 156] on div "Browse gallery" at bounding box center [54, 155] width 23 height 5
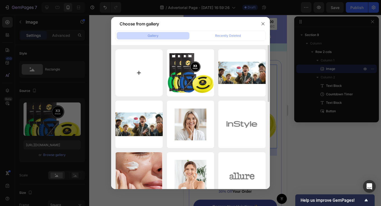
click at [141, 74] on input "file" at bounding box center [139, 72] width 47 height 47
type input "C:\fakepath\Gravity_Disc_Mini_Flying_Disc_Ultimate_Catch_Game_Main_Image.png"
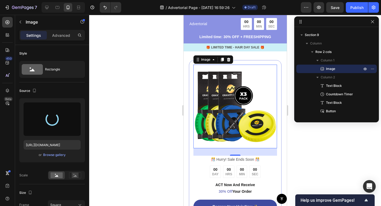
type input "https://cdn.shopify.com/s/files/1/0299/4565/9437/files/gempages_586337391552234…"
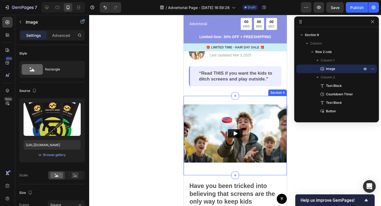
scroll to position [75, 0]
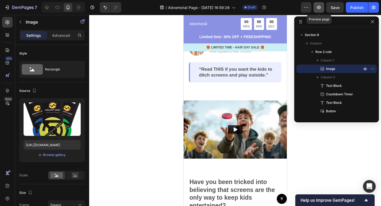
click at [319, 6] on icon "button" at bounding box center [319, 7] width 4 height 3
click at [204, 108] on img at bounding box center [235, 129] width 103 height 58
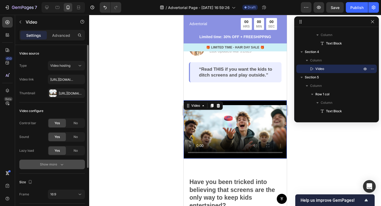
click at [64, 166] on icon "button" at bounding box center [61, 164] width 5 height 5
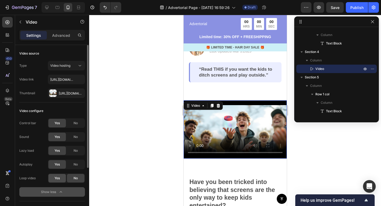
click at [60, 180] on div "Yes" at bounding box center [56, 178] width 17 height 8
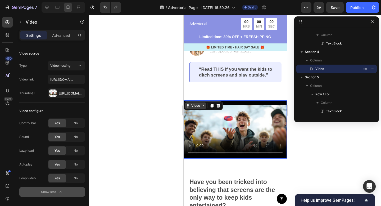
click at [203, 106] on icon at bounding box center [203, 106] width 4 height 4
click at [214, 139] on video at bounding box center [235, 129] width 103 height 58
click at [320, 7] on icon "button" at bounding box center [319, 7] width 5 height 5
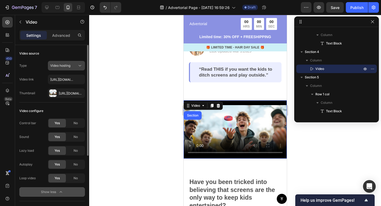
click at [80, 64] on icon at bounding box center [79, 65] width 5 height 5
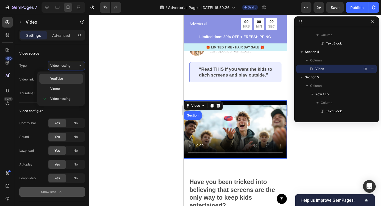
click at [63, 78] on span "YouTube" at bounding box center [56, 78] width 13 height 5
type input "https://www.youtube.com/watch?v=drIt4RH_kyQ"
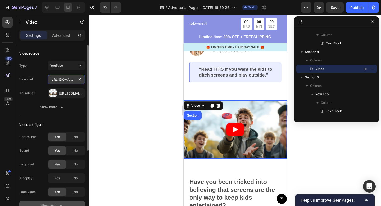
click at [63, 81] on input "https://www.youtube.com/watch?v=drIt4RH_kyQ" at bounding box center [66, 80] width 37 height 10
click at [70, 80] on input "https://www.youtube.com/watch?v=drIt4RH_kyQ" at bounding box center [66, 80] width 37 height 10
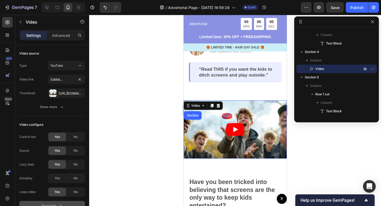
click at [108, 103] on div at bounding box center [235, 110] width 292 height 191
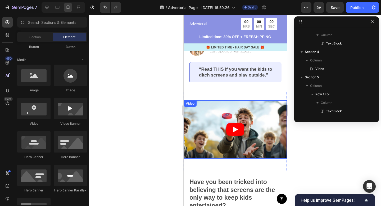
click at [233, 129] on icon "Play" at bounding box center [235, 129] width 18 height 13
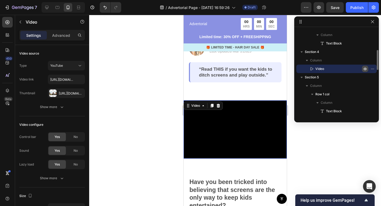
click at [365, 69] on icon "button" at bounding box center [365, 69] width 4 height 4
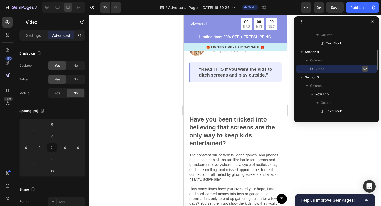
click at [365, 69] on icon "button" at bounding box center [366, 69] width 4 height 2
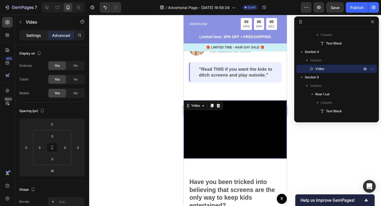
click at [38, 36] on p "Settings" at bounding box center [33, 36] width 15 height 6
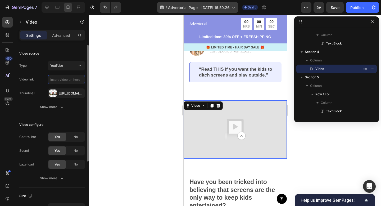
paste input "https://youtu.be/gpsFFR-uAtg"
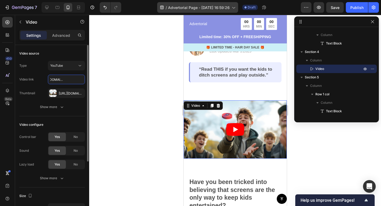
type input "https://youtu.be/gpsFFR-uAtg"
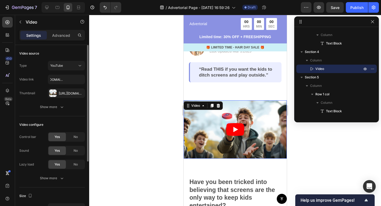
click at [100, 80] on div at bounding box center [235, 110] width 292 height 191
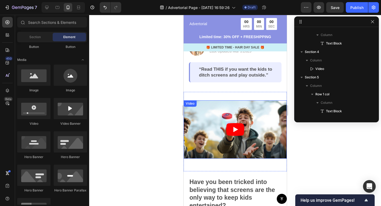
click at [213, 130] on article at bounding box center [235, 129] width 103 height 58
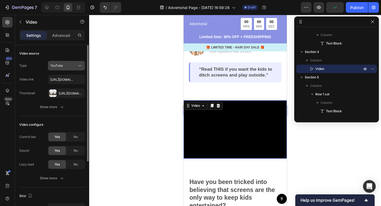
click at [81, 67] on icon at bounding box center [79, 65] width 5 height 5
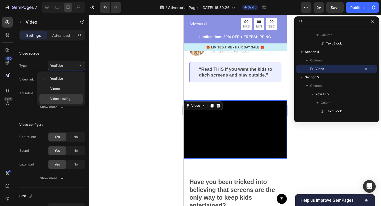
click at [64, 100] on span "Video hosting" at bounding box center [60, 98] width 20 height 5
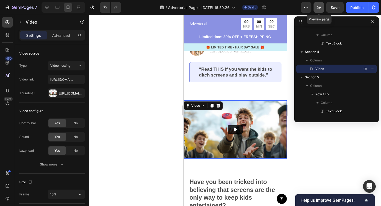
click at [321, 9] on icon "button" at bounding box center [319, 7] width 5 height 5
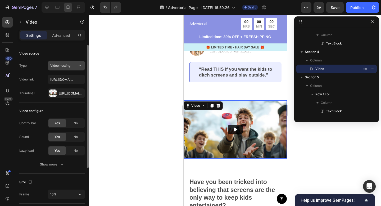
click at [81, 65] on icon at bounding box center [79, 65] width 5 height 5
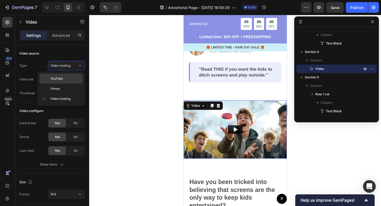
click at [67, 78] on p "YouTube" at bounding box center [65, 78] width 30 height 5
type input "https://youtu.be/gpsFFR-uAtg"
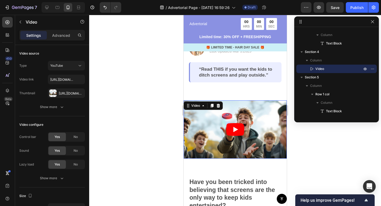
click at [122, 85] on div at bounding box center [235, 110] width 292 height 191
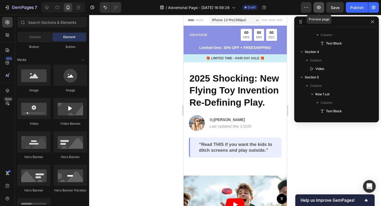
click at [319, 7] on icon "button" at bounding box center [319, 7] width 5 height 5
click at [231, 38] on div "Advertorial Text Block" at bounding box center [211, 35] width 45 height 12
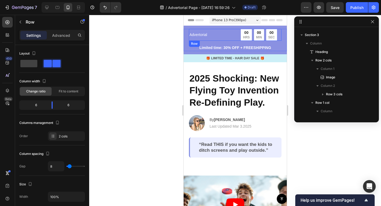
scroll to position [24, 0]
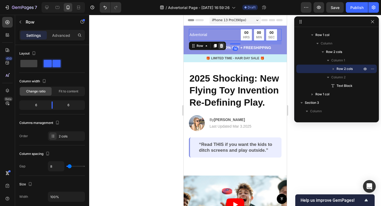
click at [222, 45] on icon at bounding box center [221, 46] width 3 height 4
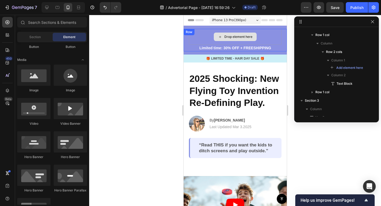
click at [205, 40] on div "Drop element here" at bounding box center [235, 37] width 93 height 16
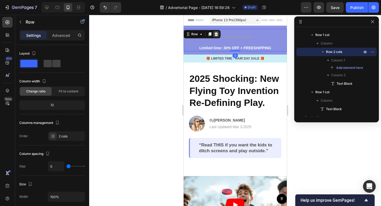
click at [217, 35] on icon at bounding box center [216, 34] width 3 height 4
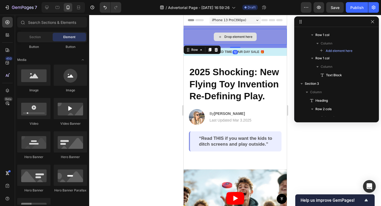
click at [206, 35] on div "Drop element here" at bounding box center [235, 37] width 103 height 16
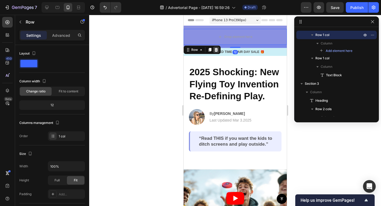
click at [218, 51] on icon at bounding box center [216, 50] width 4 height 4
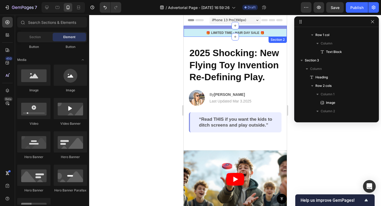
click at [201, 28] on div "🎁 LIMITED TIME - HAIR DAY SALE 🎁 Text Block Row Section 2" at bounding box center [235, 31] width 103 height 11
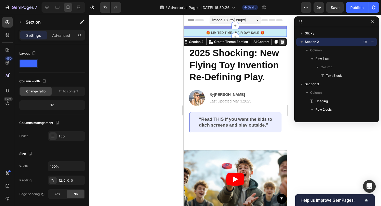
click at [282, 41] on icon at bounding box center [282, 42] width 3 height 4
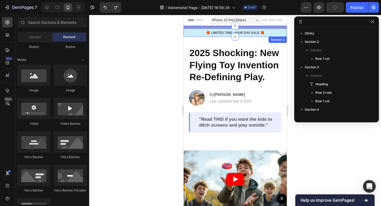
click at [282, 27] on div "🎁 LIMITED TIME - HAIR DAY SALE 🎁 Text Block Row Section 2" at bounding box center [235, 31] width 103 height 11
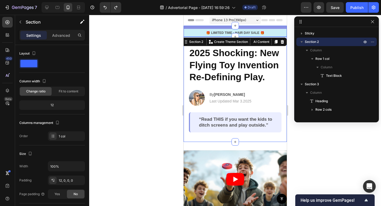
click at [283, 87] on div "2025 Shocking: New Flying Toy Invention Re-Defining Play. Heading Image By Jess…" at bounding box center [235, 89] width 103 height 105
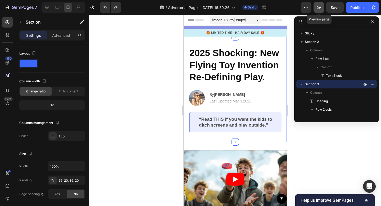
click at [320, 8] on icon "button" at bounding box center [319, 7] width 4 height 3
click at [215, 30] on p "🎁 LIMITED TIME - HAIR DAY SALE 🎁" at bounding box center [235, 32] width 102 height 5
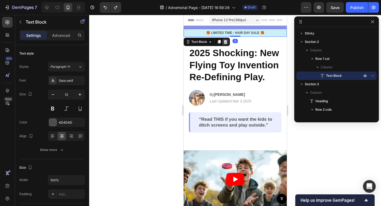
click at [227, 42] on icon at bounding box center [225, 42] width 3 height 4
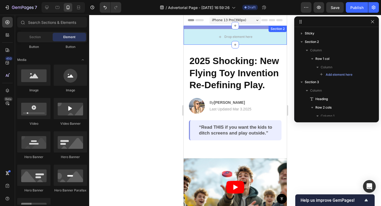
click at [208, 27] on div "Drop element here Row Section 2" at bounding box center [235, 35] width 103 height 19
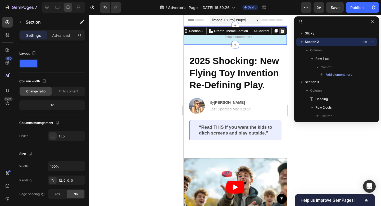
click at [283, 31] on icon at bounding box center [282, 31] width 3 height 4
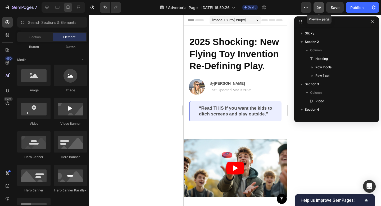
click at [319, 6] on icon "button" at bounding box center [319, 7] width 5 height 5
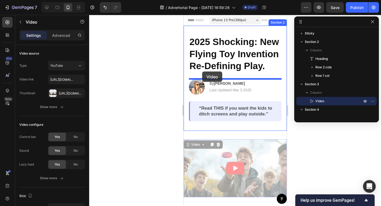
drag, startPoint x: 206, startPoint y: 152, endPoint x: 202, endPoint y: 72, distance: 80.6
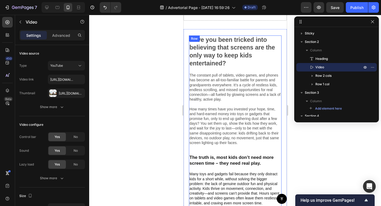
scroll to position [178, 0]
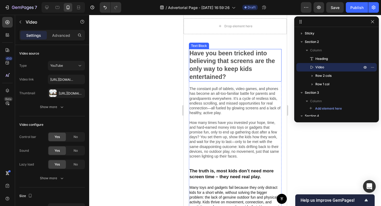
click at [246, 71] on p "Have you been tricked into believing that screens are the only way to keep kids…" at bounding box center [235, 66] width 92 height 32
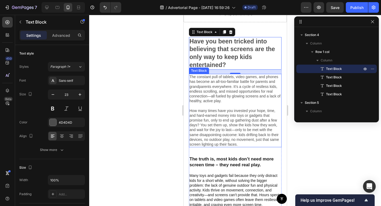
scroll to position [205, 0]
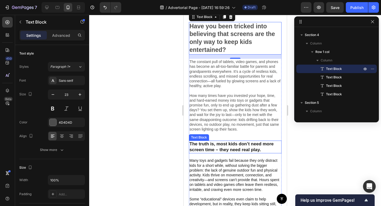
click at [250, 149] on p "The truth is, most kids don’t need more screen time – they need real play." at bounding box center [235, 147] width 92 height 12
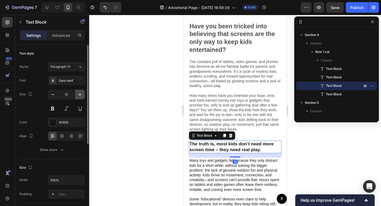
click at [80, 96] on icon "button" at bounding box center [79, 94] width 5 height 5
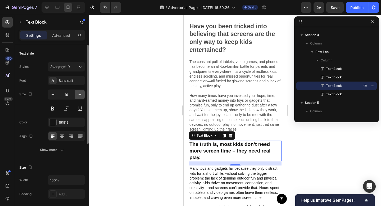
click at [80, 96] on icon "button" at bounding box center [79, 94] width 5 height 5
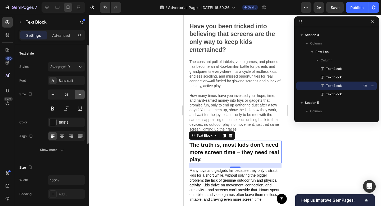
click at [80, 96] on icon "button" at bounding box center [79, 94] width 5 height 5
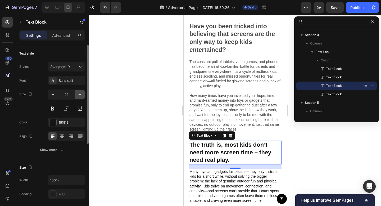
click at [80, 96] on icon "button" at bounding box center [79, 94] width 5 height 5
type input "23"
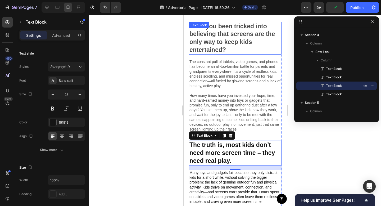
click at [222, 39] on p "Have you been tricked into believing that screens are the only way to keep kids…" at bounding box center [235, 39] width 92 height 32
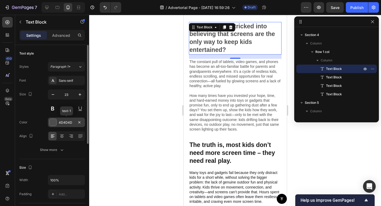
drag, startPoint x: 72, startPoint y: 122, endPoint x: 68, endPoint y: 122, distance: 4.0
click at [68, 122] on div "4D4D4D" at bounding box center [66, 122] width 15 height 5
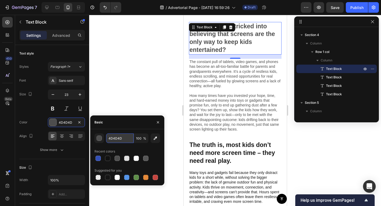
click at [123, 139] on input "4D4D4D" at bounding box center [120, 139] width 28 height 10
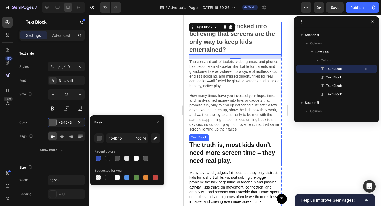
click at [231, 146] on p "The truth is, most kids don’t need more screen time – they need real play." at bounding box center [235, 153] width 92 height 24
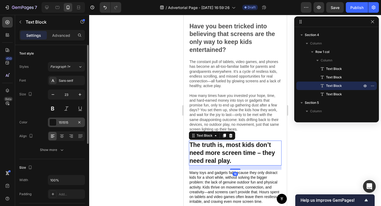
click at [62, 123] on div "151515" at bounding box center [66, 122] width 15 height 5
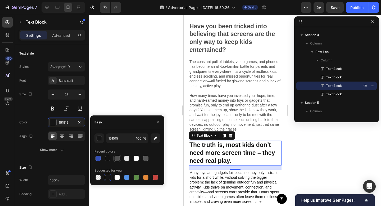
click at [117, 157] on div at bounding box center [117, 158] width 5 height 5
type input "4F4F4F"
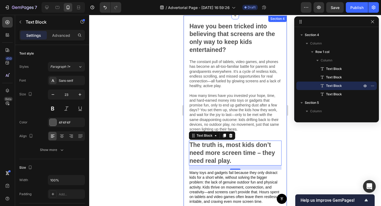
click at [298, 144] on div at bounding box center [235, 110] width 292 height 191
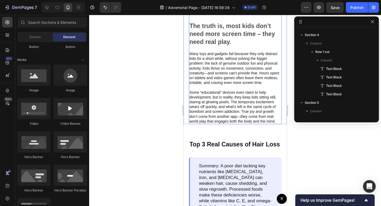
scroll to position [330, 0]
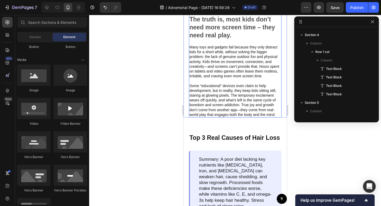
click at [255, 138] on p "Top 3 Real Causes of Hair Loss" at bounding box center [235, 138] width 92 height 8
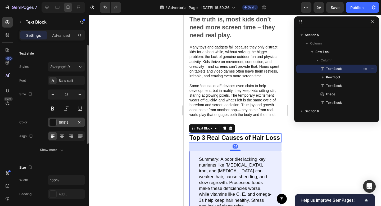
click at [54, 123] on div at bounding box center [53, 122] width 7 height 7
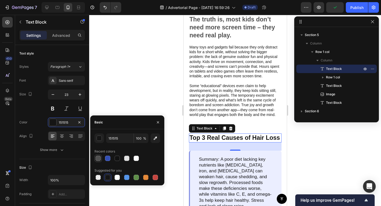
click at [99, 158] on div at bounding box center [98, 158] width 5 height 5
type input "4F4F4F"
click at [321, 152] on div at bounding box center [235, 110] width 292 height 191
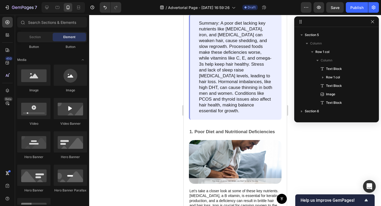
scroll to position [472, 0]
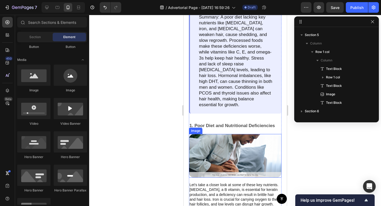
click at [250, 142] on img at bounding box center [235, 156] width 93 height 44
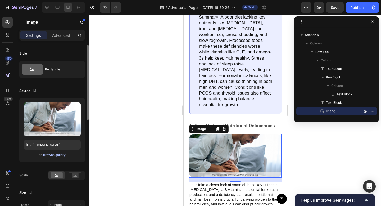
click at [52, 155] on div "Browse gallery" at bounding box center [54, 155] width 23 height 5
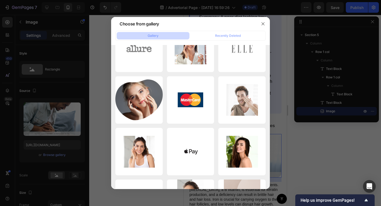
scroll to position [0, 0]
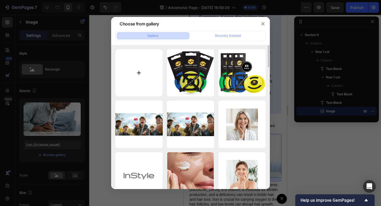
click at [139, 72] on input "file" at bounding box center [139, 72] width 47 height 47
type input "C:\fakepath\Untitled design.png"
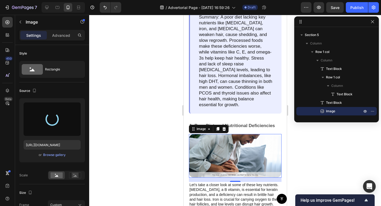
type input "https://cdn.shopify.com/s/files/1/0299/4565/9437/files/gempages_586337391552234…"
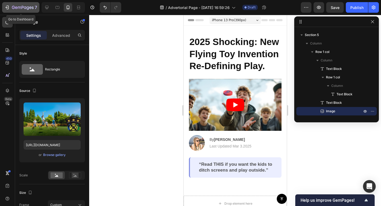
click at [8, 8] on icon "button" at bounding box center [7, 7] width 5 height 5
